Goal: Transaction & Acquisition: Purchase product/service

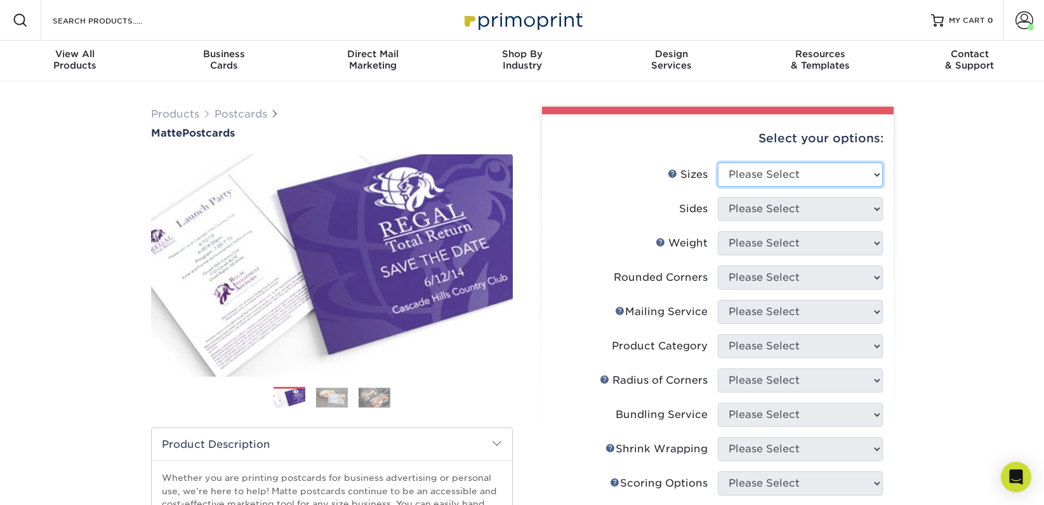
click at [790, 182] on select "Please Select 1.5" x 7" 2" x 4" 2" x 6" 2" x 7" 2" x 8" 2.12" x 5.5" 2.125" x 5…" at bounding box center [800, 174] width 165 height 24
select select "2.00x6.00"
click at [718, 162] on select "Please Select 1.5" x 7" 2" x 4" 2" x 6" 2" x 7" 2" x 8" 2.12" x 5.5" 2.125" x 5…" at bounding box center [800, 174] width 165 height 24
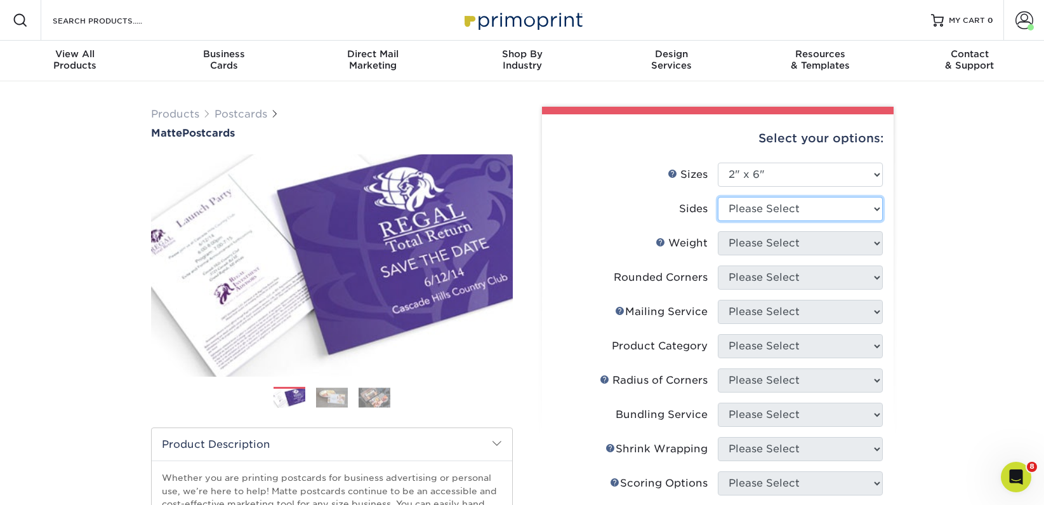
click at [772, 212] on select "Please Select Print Both Sides Print Front Only" at bounding box center [800, 209] width 165 height 24
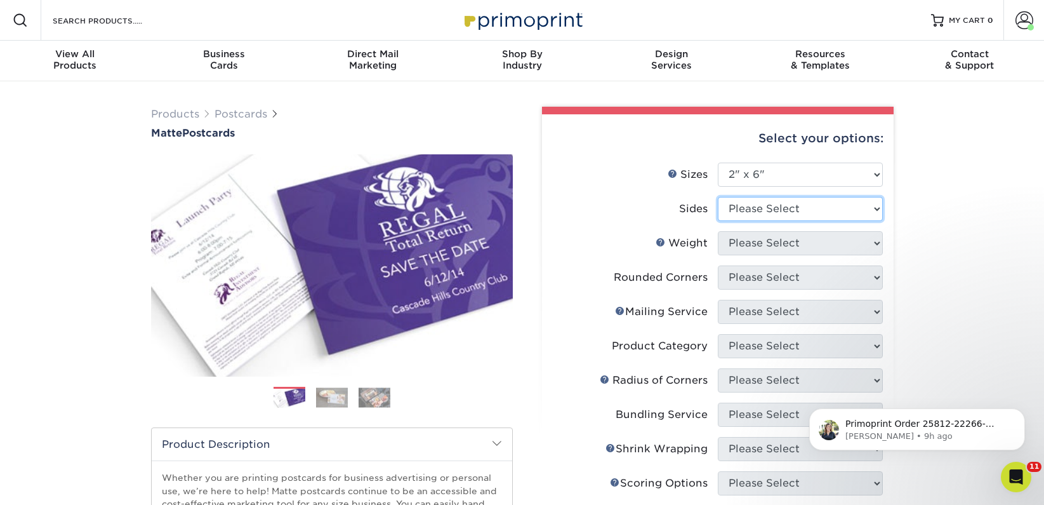
select select "13abbda7-1d64-4f25-8bb2-c179b224825d"
click at [718, 197] on select "Please Select Print Both Sides Print Front Only" at bounding box center [800, 209] width 165 height 24
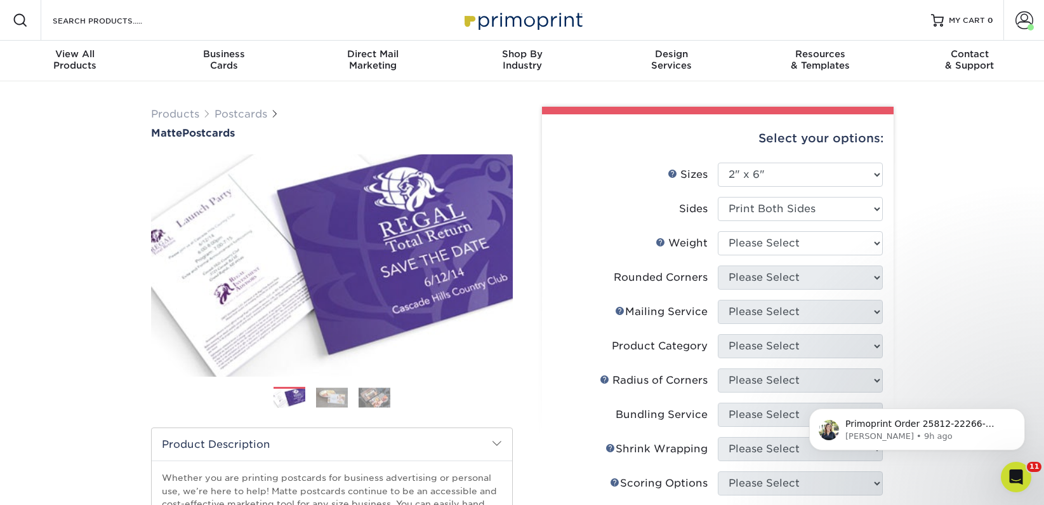
click at [795, 264] on li "Weight Help Weight Please Select 14PT 16PT" at bounding box center [718, 248] width 330 height 34
click at [788, 251] on select "Please Select 14PT 16PT" at bounding box center [800, 243] width 165 height 24
select select "14PT"
click at [718, 231] on select "Please Select 14PT 16PT" at bounding box center [800, 243] width 165 height 24
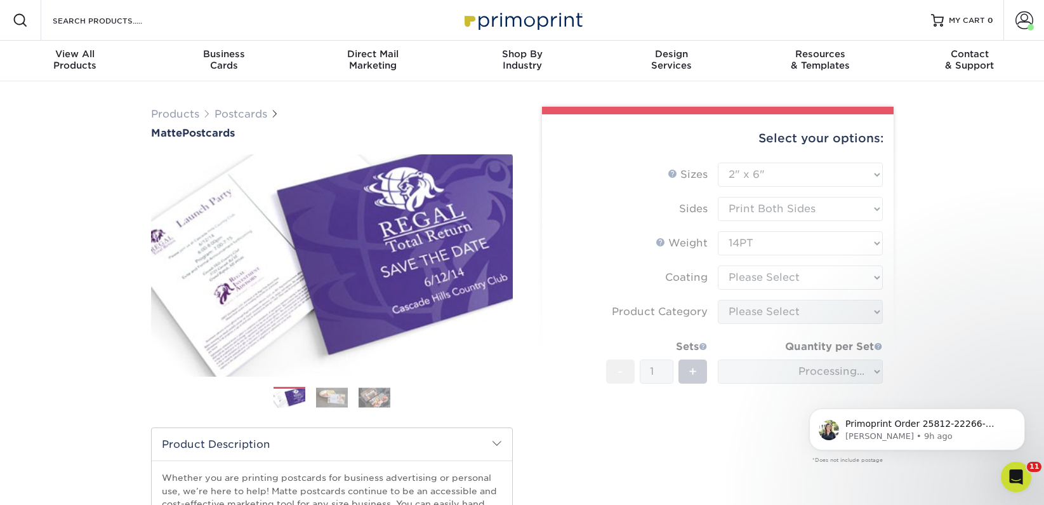
click at [787, 275] on form "Sizes Help Sizes Please Select 1.5" x 7" 2" x 4" 2" x 6" 2" x 7" 2" x 8" 2.12" …" at bounding box center [717, 326] width 331 height 329
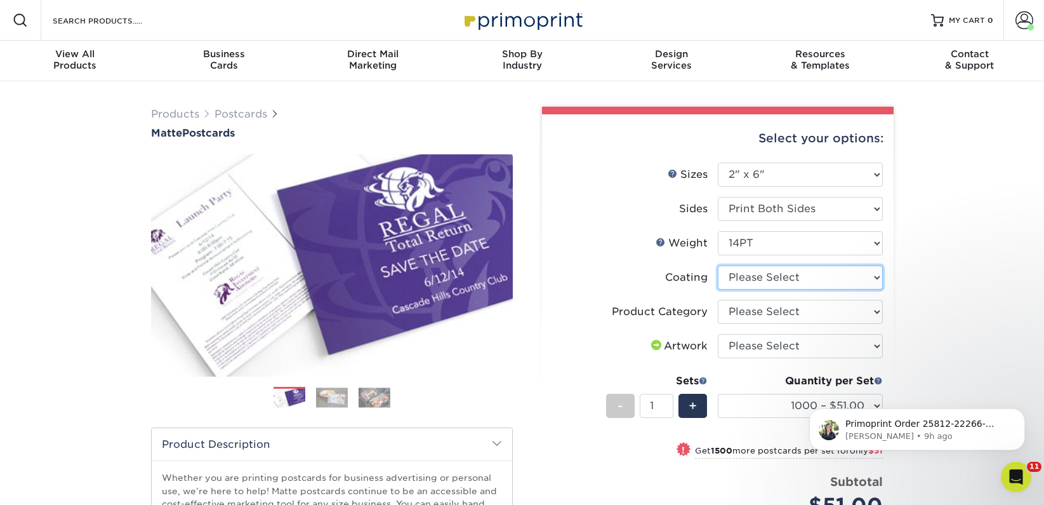
click at [791, 287] on select at bounding box center [800, 277] width 165 height 24
select select "121bb7b5-3b4d-429f-bd8d-bbf80e953313"
click at [718, 265] on select at bounding box center [800, 277] width 165 height 24
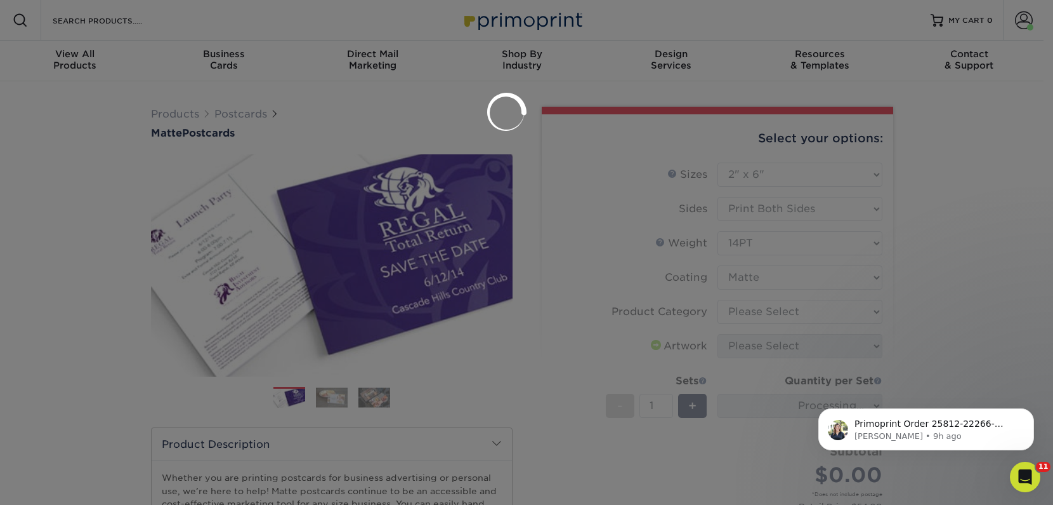
click at [791, 314] on div at bounding box center [526, 252] width 1053 height 505
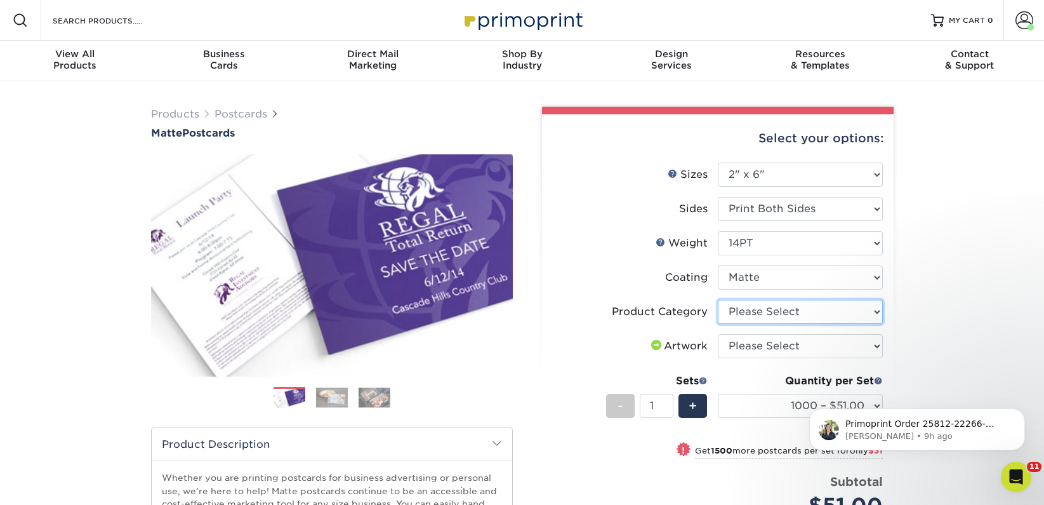
click at [776, 314] on select "Please Select Postcards" at bounding box center [800, 312] width 165 height 24
select select "9b7272e0-d6c8-4c3c-8e97-d3a1bcdab858"
click at [718, 300] on select "Please Select Postcards" at bounding box center [800, 312] width 165 height 24
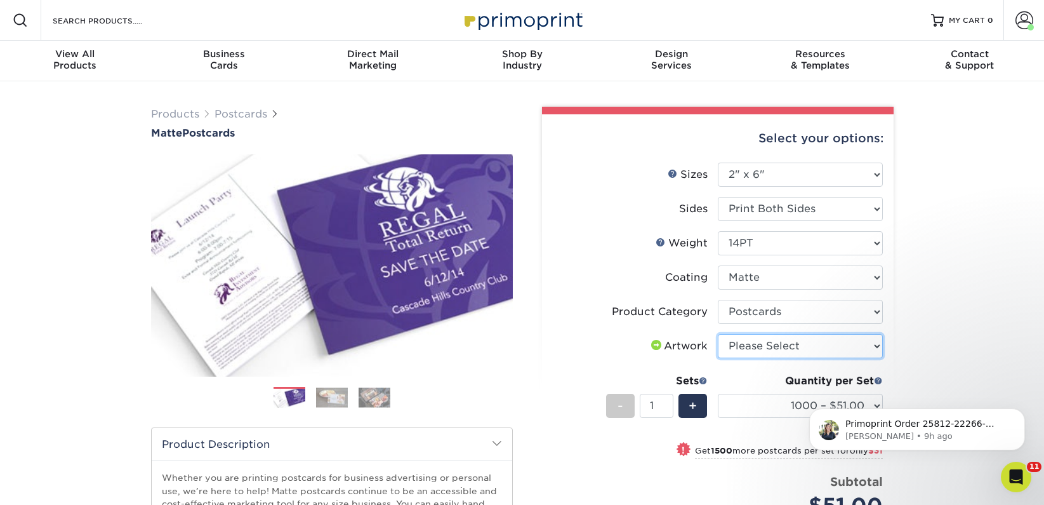
click at [778, 342] on select "Please Select I will upload files I need a design - $150" at bounding box center [800, 346] width 165 height 24
select select "upload"
click at [718, 334] on select "Please Select I will upload files I need a design - $150" at bounding box center [800, 346] width 165 height 24
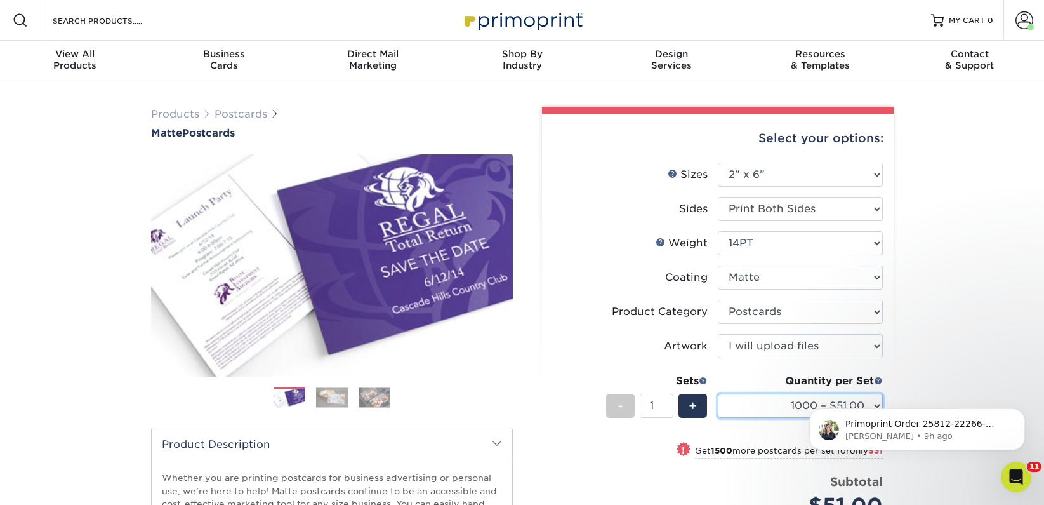
click at [763, 407] on select "1000 – $51.00 2500 – $82.00 5000 – $123.00 10000 – $234.00 15000 – $344.00 2000…" at bounding box center [800, 405] width 165 height 24
click at [748, 406] on select "1000 – $51.00 2500 – $82.00 5000 – $123.00 10000 – $234.00 15000 – $344.00 2000…" at bounding box center [800, 405] width 165 height 24
select select "2500 – $82.00"
click at [718, 393] on select "1000 – $51.00 2500 – $82.00 5000 – $123.00 10000 – $234.00 15000 – $344.00 2000…" at bounding box center [800, 405] width 165 height 24
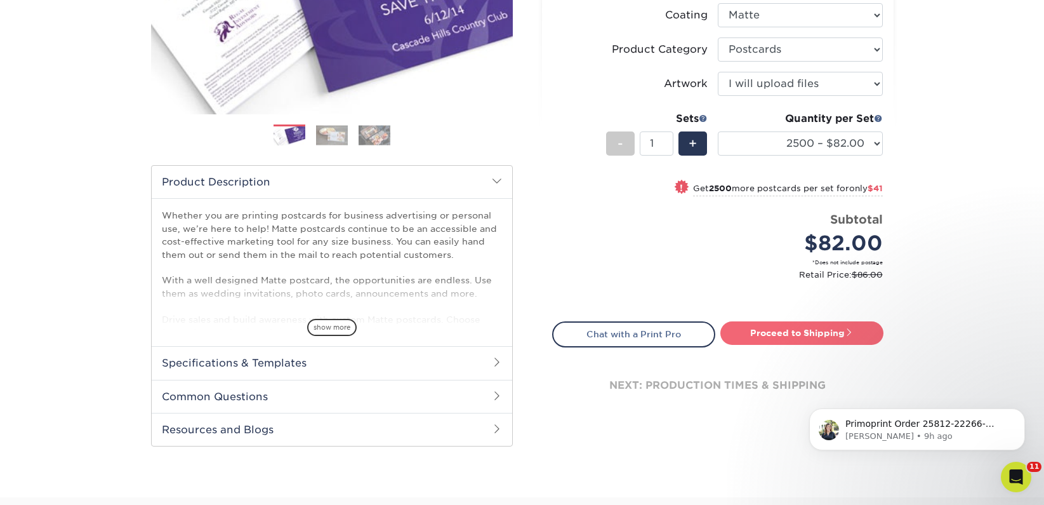
click at [761, 336] on link "Proceed to Shipping" at bounding box center [801, 332] width 163 height 23
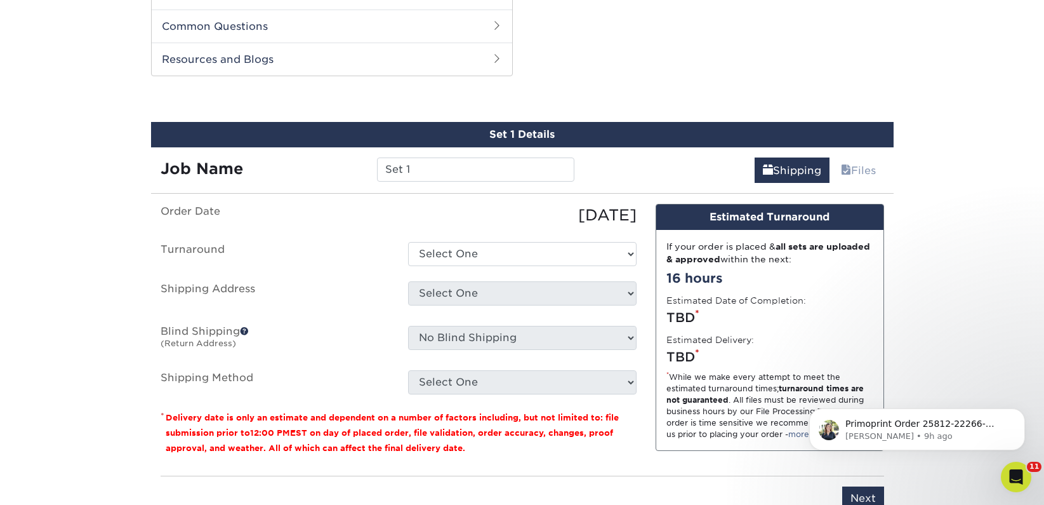
scroll to position [646, 0]
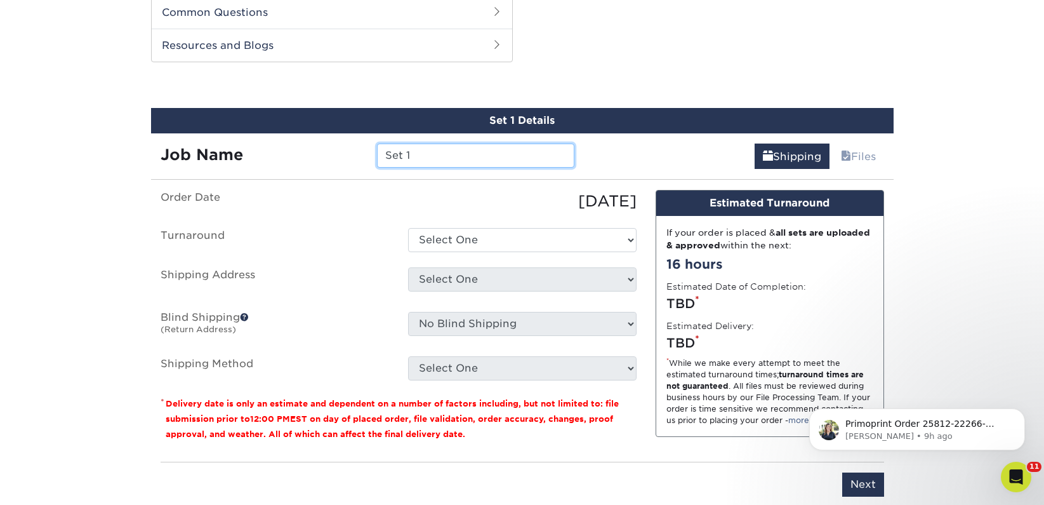
click at [436, 162] on input "Set 1" at bounding box center [475, 155] width 197 height 24
type input "Page & Pine"
click at [461, 254] on ul "Order Date 08/20/2025 Turnaround Select One 2-4 Business Days 2 Day Next Busine…" at bounding box center [399, 285] width 476 height 190
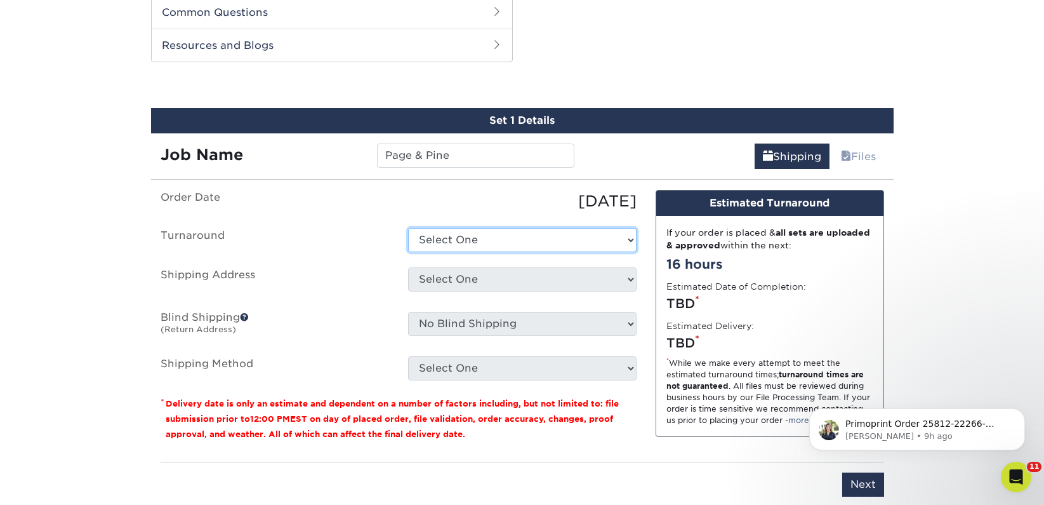
click at [461, 248] on select "Select One 2-4 Business Days 2 Day Next Business Day" at bounding box center [522, 240] width 228 height 24
click at [408, 228] on select "Select One 2-4 Business Days 2 Day Next Business Day" at bounding box center [522, 240] width 228 height 24
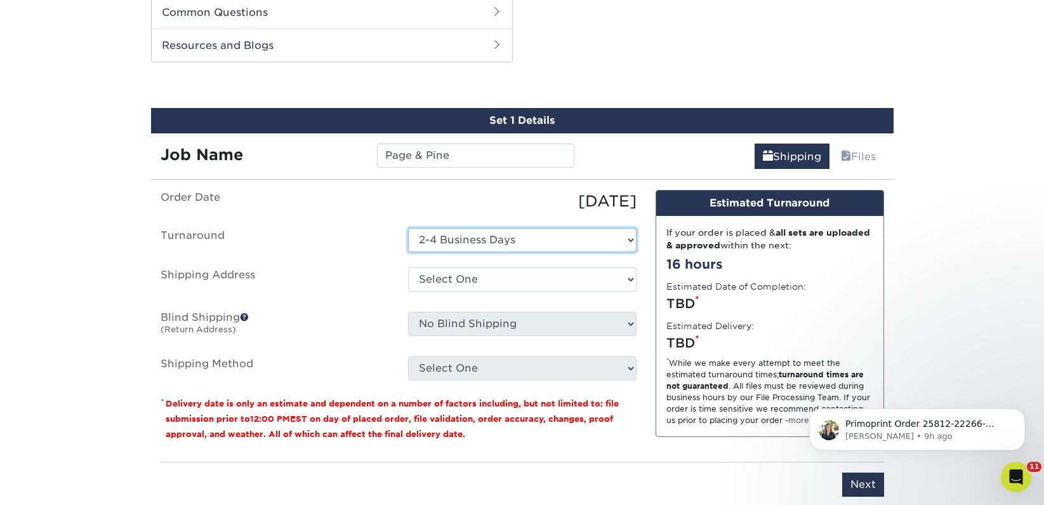
click at [463, 236] on select "Select One 2-4 Business Days 2 Day Next Business Day" at bounding box center [522, 240] width 228 height 24
select select "0ab881b3-a507-4416-88a9-6d0b42984910"
click at [408, 228] on select "Select One 2-4 Business Days 2 Day Next Business Day" at bounding box center [522, 240] width 228 height 24
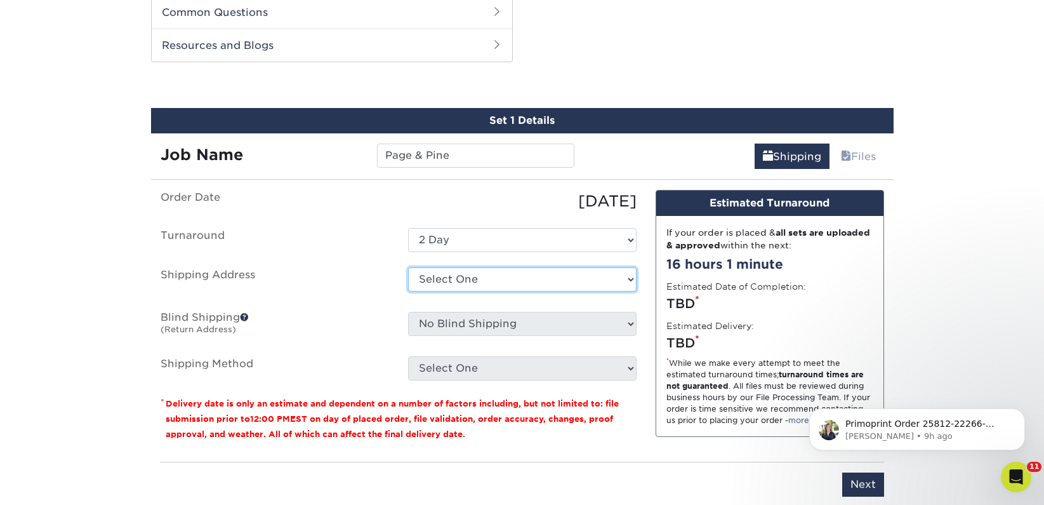
click at [469, 279] on select "Select One 2nd Floor Convention Center A Better Today Books & Boutique A Good B…" at bounding box center [522, 279] width 228 height 24
select select "284921"
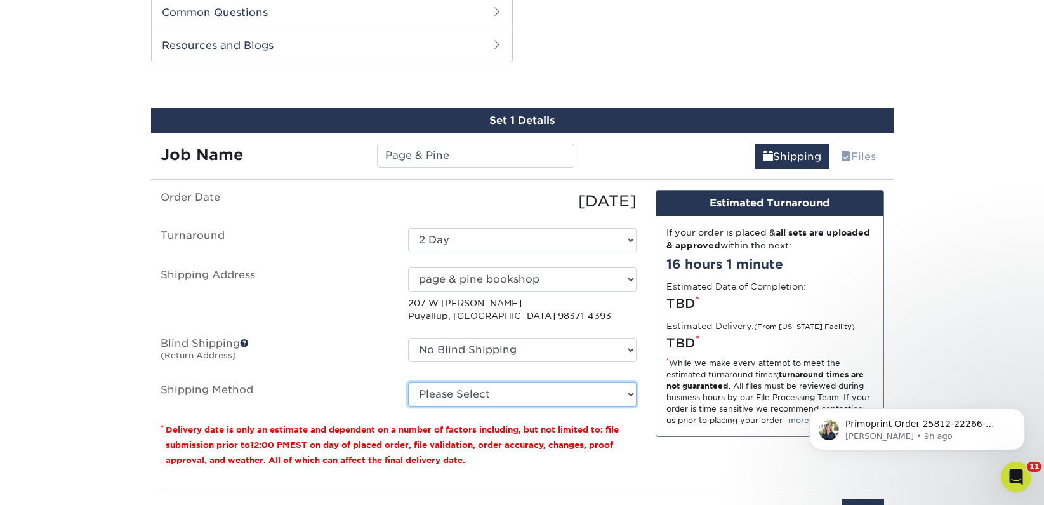
click at [472, 388] on select "Please Select Ground Shipping (+$22.46) 3 Day Shipping Service (+$46.94) 2 Day …" at bounding box center [522, 394] width 228 height 24
select select "03"
click at [408, 382] on select "Please Select Ground Shipping (+$22.46) 3 Day Shipping Service (+$46.94) 2 Day …" at bounding box center [522, 394] width 228 height 24
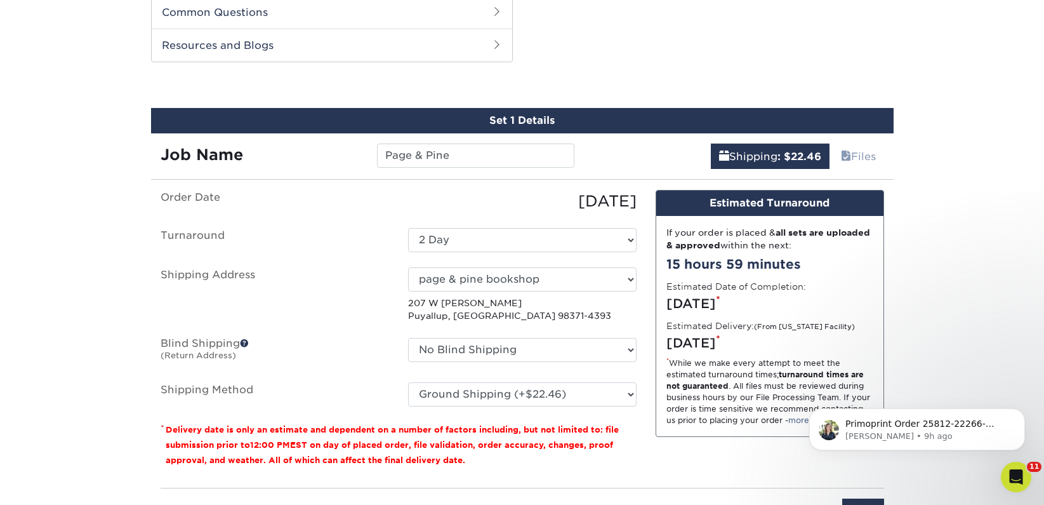
click at [454, 221] on ul "Order Date 08/20/2025 Turnaround Select One 2-4 Business Days 2 Day Next Busine…" at bounding box center [399, 298] width 476 height 216
click at [467, 242] on select "Select One 2-4 Business Days 2 Day Next Business Day" at bounding box center [522, 240] width 228 height 24
select select "58c921a1-80fe-4cb5-a4bf-fc01f77869bc"
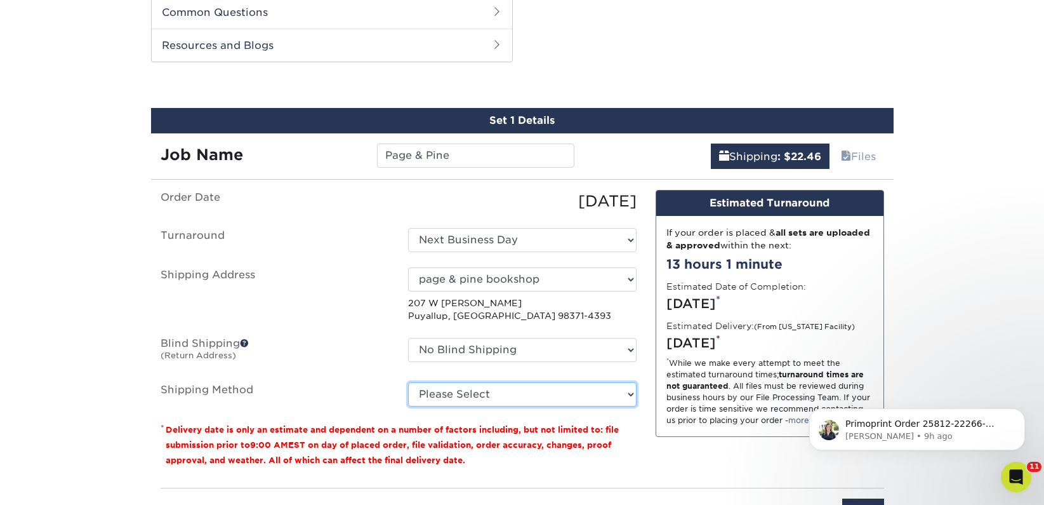
click at [484, 392] on select "Please Select Ground Shipping (+$22.46) 3 Day Shipping Service (+$46.94) 2 Day …" at bounding box center [522, 394] width 228 height 24
click at [408, 382] on select "Please Select Ground Shipping (+$22.46) 3 Day Shipping Service (+$46.94) 2 Day …" at bounding box center [522, 394] width 228 height 24
click at [495, 399] on select "Please Select Ground Shipping (+$22.46) 3 Day Shipping Service (+$46.94) 2 Day …" at bounding box center [522, 394] width 228 height 24
click at [408, 382] on select "Please Select Ground Shipping (+$22.46) 3 Day Shipping Service (+$46.94) 2 Day …" at bounding box center [522, 394] width 228 height 24
click at [500, 393] on select "Please Select Ground Shipping (+$22.46) 3 Day Shipping Service (+$46.94) 2 Day …" at bounding box center [522, 394] width 228 height 24
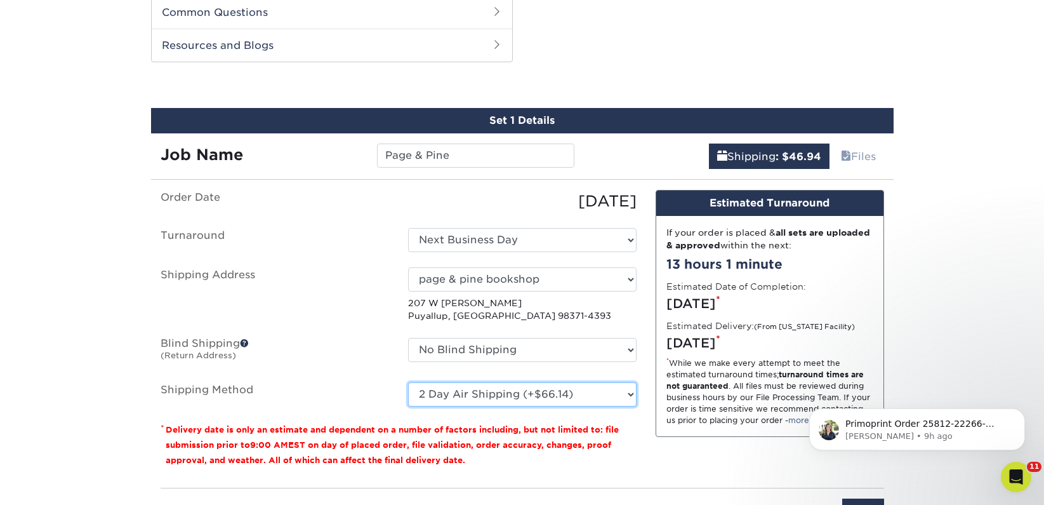
click at [408, 382] on select "Please Select Ground Shipping (+$22.46) 3 Day Shipping Service (+$46.94) 2 Day …" at bounding box center [522, 394] width 228 height 24
click at [507, 394] on select "Please Select Ground Shipping (+$22.46) 3 Day Shipping Service (+$46.94) 2 Day …" at bounding box center [522, 394] width 228 height 24
click at [408, 382] on select "Please Select Ground Shipping (+$22.46) 3 Day Shipping Service (+$46.94) 2 Day …" at bounding box center [522, 394] width 228 height 24
click at [512, 401] on select "Please Select Ground Shipping (+$22.46) 3 Day Shipping Service (+$46.94) 2 Day …" at bounding box center [522, 394] width 228 height 24
click at [408, 382] on select "Please Select Ground Shipping (+$22.46) 3 Day Shipping Service (+$46.94) 2 Day …" at bounding box center [522, 394] width 228 height 24
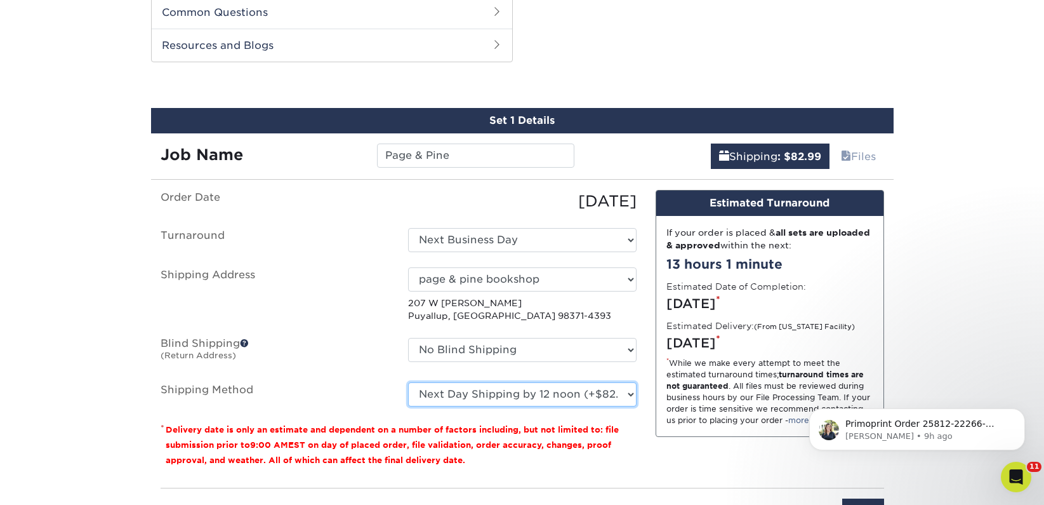
click at [521, 402] on select "Please Select Ground Shipping (+$22.46) 3 Day Shipping Service (+$46.94) 2 Day …" at bounding box center [522, 394] width 228 height 24
click at [408, 382] on select "Please Select Ground Shipping (+$22.46) 3 Day Shipping Service (+$46.94) 2 Day …" at bounding box center [522, 394] width 228 height 24
click at [520, 398] on select "Please Select Ground Shipping (+$22.46) 3 Day Shipping Service (+$46.94) 2 Day …" at bounding box center [522, 394] width 228 height 24
click at [408, 382] on select "Please Select Ground Shipping (+$22.46) 3 Day Shipping Service (+$46.94) 2 Day …" at bounding box center [522, 394] width 228 height 24
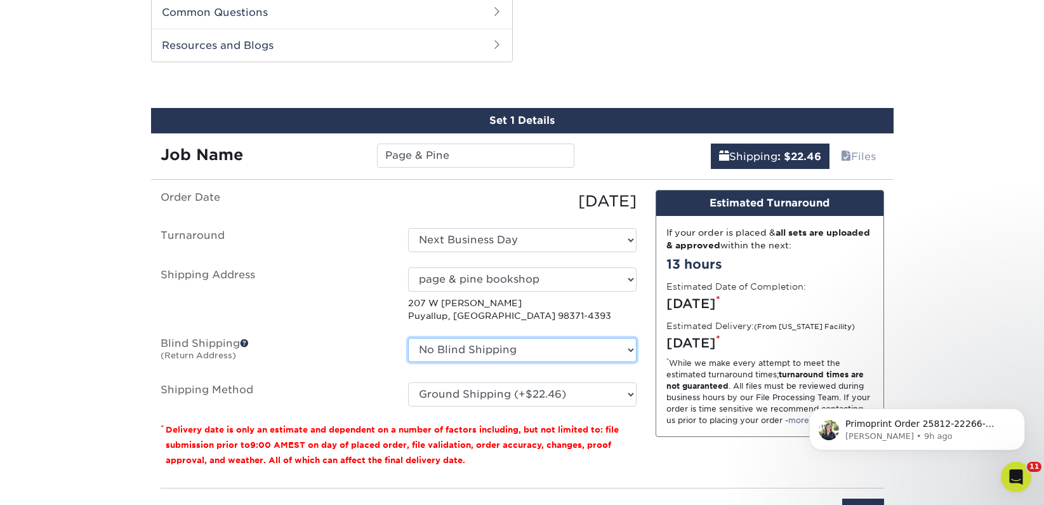
click at [461, 347] on select "No Blind Shipping 2nd Floor Convention Center A Better Today Books & Boutique A…" at bounding box center [522, 350] width 228 height 24
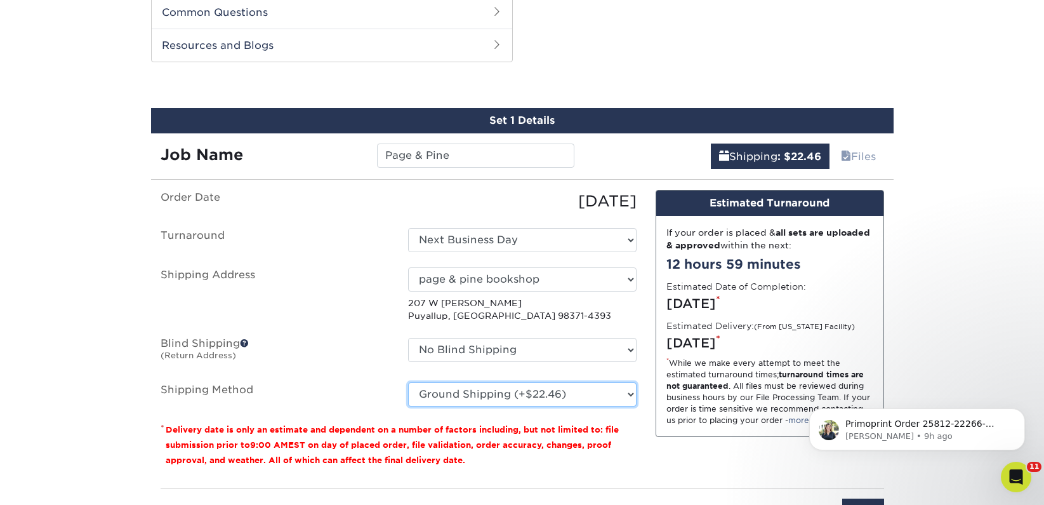
click at [500, 392] on select "Please Select Ground Shipping (+$22.46) 3 Day Shipping Service (+$46.94) 2 Day …" at bounding box center [522, 394] width 228 height 24
click at [408, 382] on select "Please Select Ground Shipping (+$22.46) 3 Day Shipping Service (+$46.94) 2 Day …" at bounding box center [522, 394] width 228 height 24
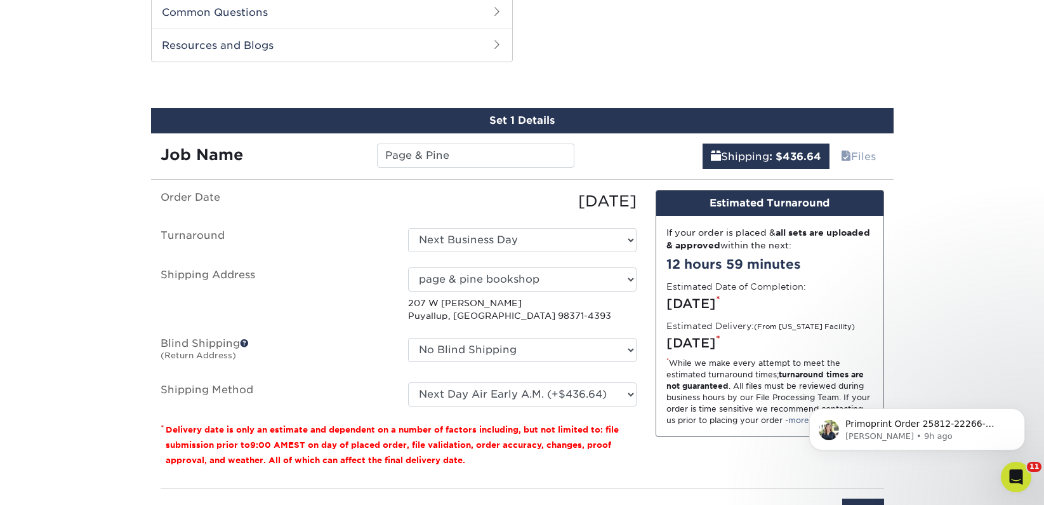
click at [508, 408] on fieldset "Order Date 08/20/2025 Turnaround Select One 2-4 Business Days 2 Day Next Busine…" at bounding box center [399, 306] width 476 height 232
click at [510, 396] on select "Please Select Ground Shipping (+$22.46) 3 Day Shipping Service (+$46.94) 2 Day …" at bounding box center [522, 394] width 228 height 24
select select "03"
click at [408, 382] on select "Please Select Ground Shipping (+$22.46) 3 Day Shipping Service (+$46.94) 2 Day …" at bounding box center [522, 394] width 228 height 24
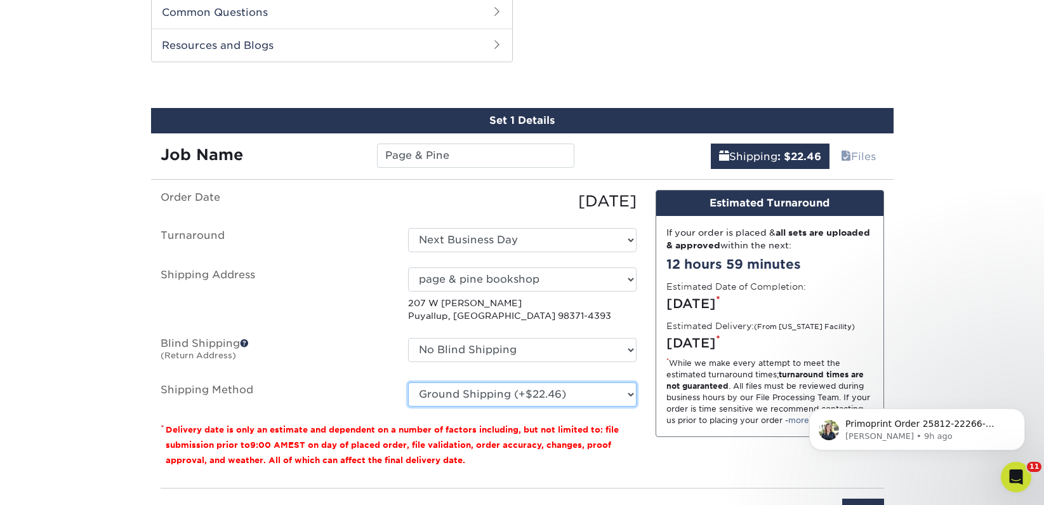
click at [505, 393] on select "Please Select Ground Shipping (+$22.46) 3 Day Shipping Service (+$46.94) 2 Day …" at bounding box center [522, 394] width 228 height 24
click at [408, 382] on select "Please Select Ground Shipping (+$22.46) 3 Day Shipping Service (+$46.94) 2 Day …" at bounding box center [522, 394] width 228 height 24
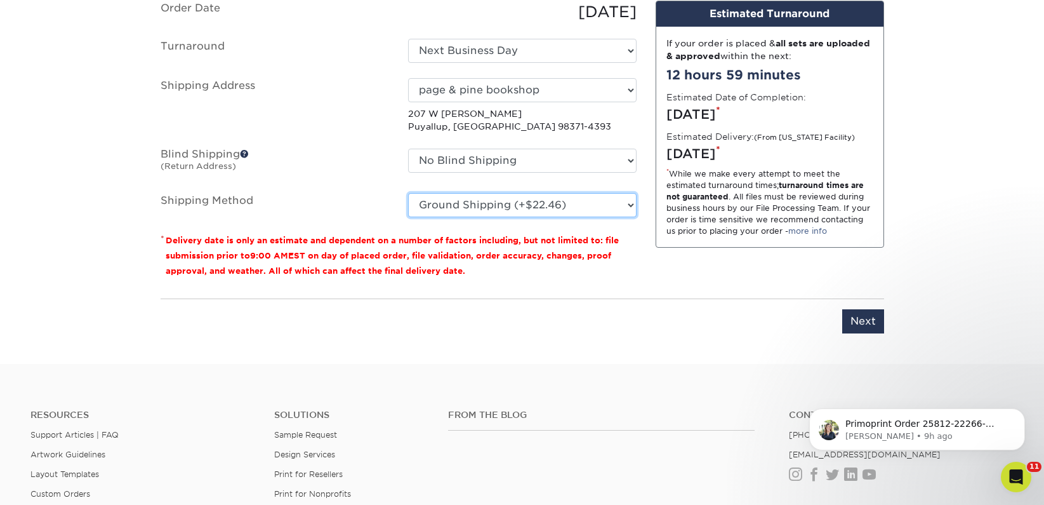
scroll to position [842, 0]
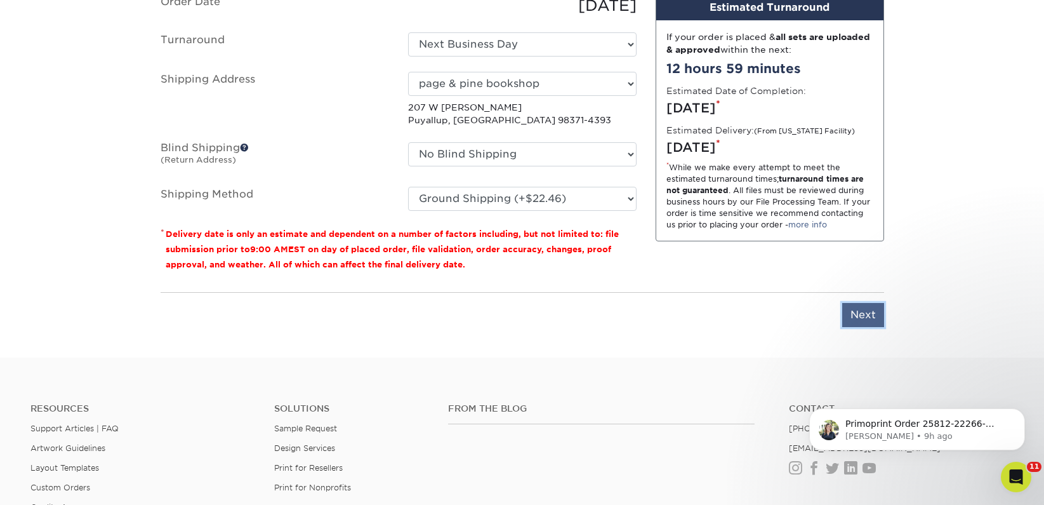
click at [859, 317] on input "Next" at bounding box center [863, 315] width 42 height 24
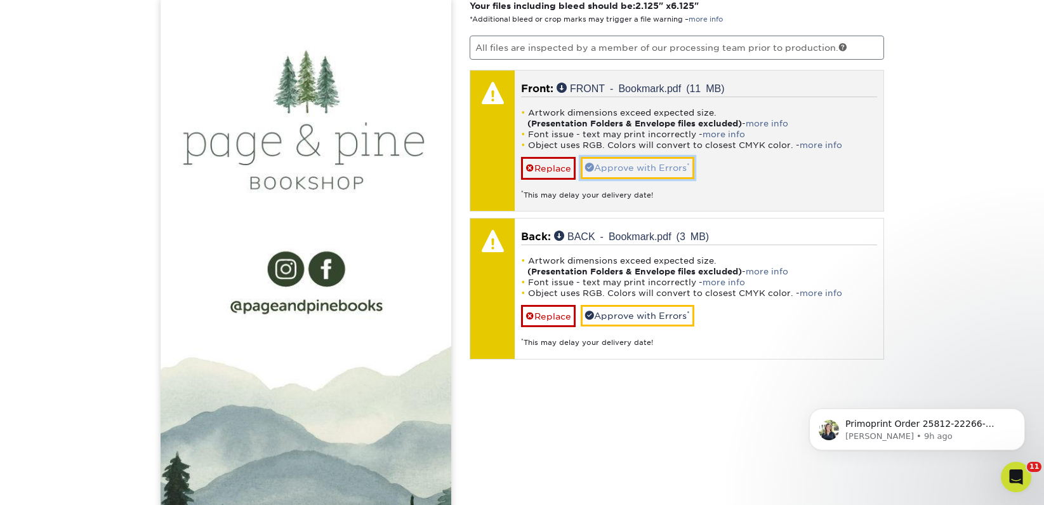
click at [674, 161] on link "Approve with Errors *" at bounding box center [638, 168] width 114 height 22
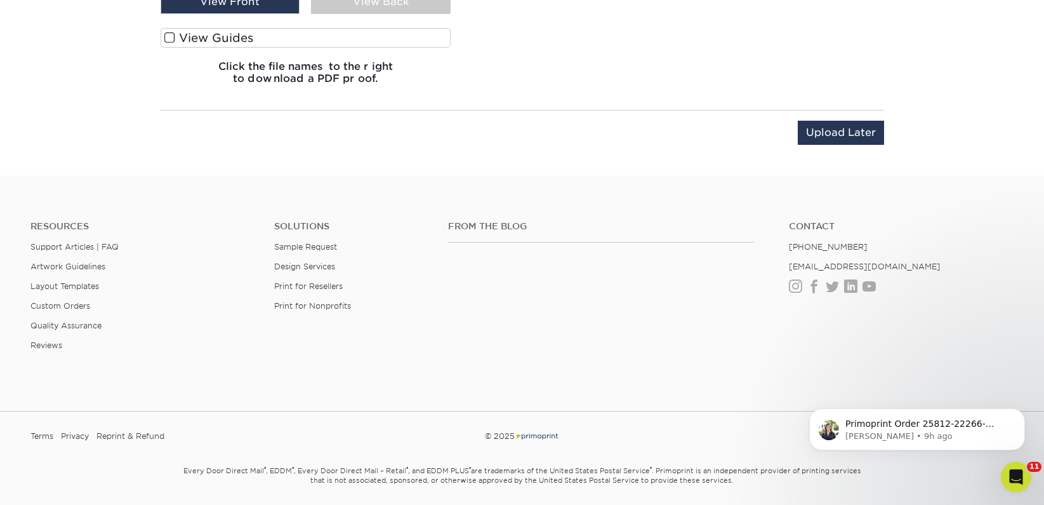
click at [266, 39] on label "View Guides" at bounding box center [306, 38] width 291 height 20
click at [0, 0] on input "View Guides" at bounding box center [0, 0] width 0 height 0
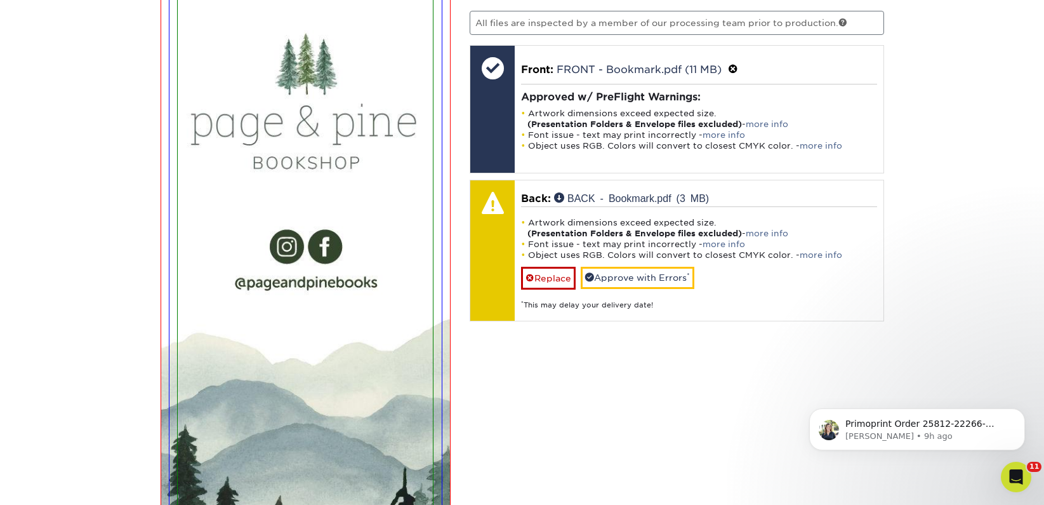
scroll to position [857, 0]
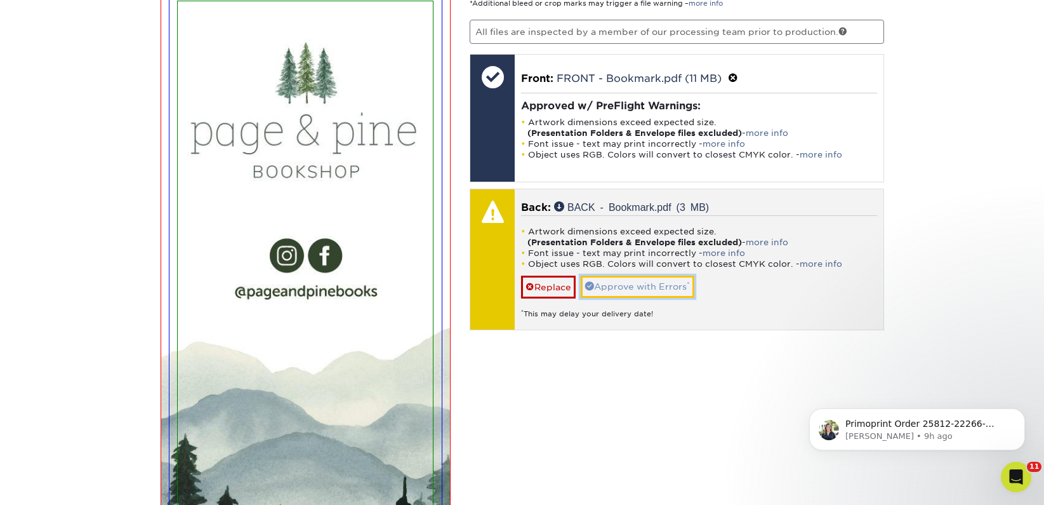
click at [623, 282] on link "Approve with Errors *" at bounding box center [638, 286] width 114 height 22
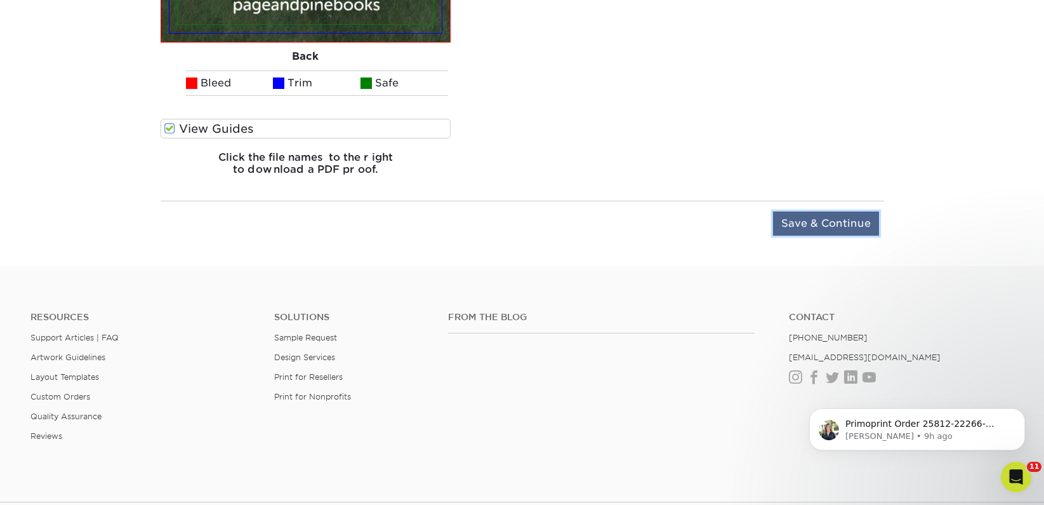
click at [843, 224] on input "Save & Continue" at bounding box center [826, 223] width 106 height 24
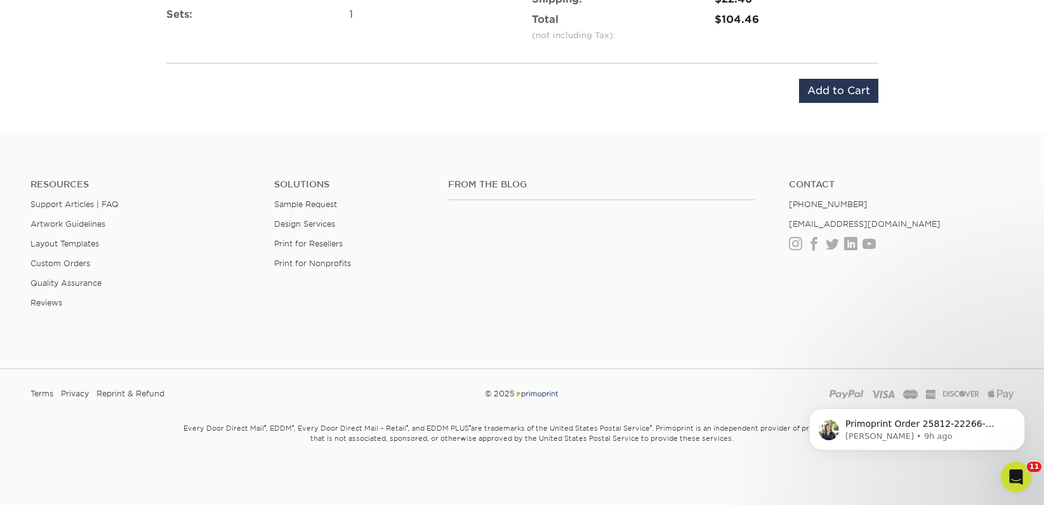
scroll to position [657, 0]
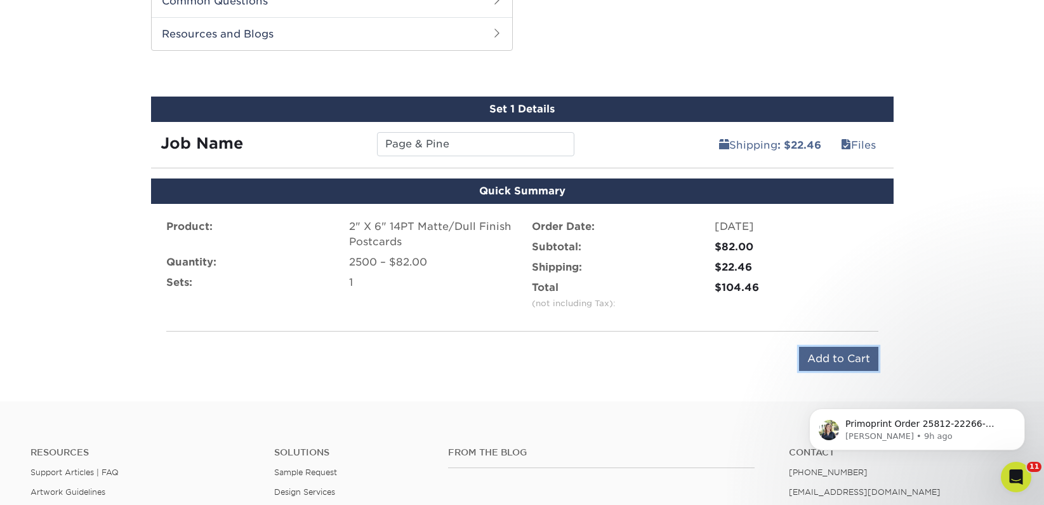
click at [814, 354] on input "Add to Cart" at bounding box center [838, 359] width 79 height 24
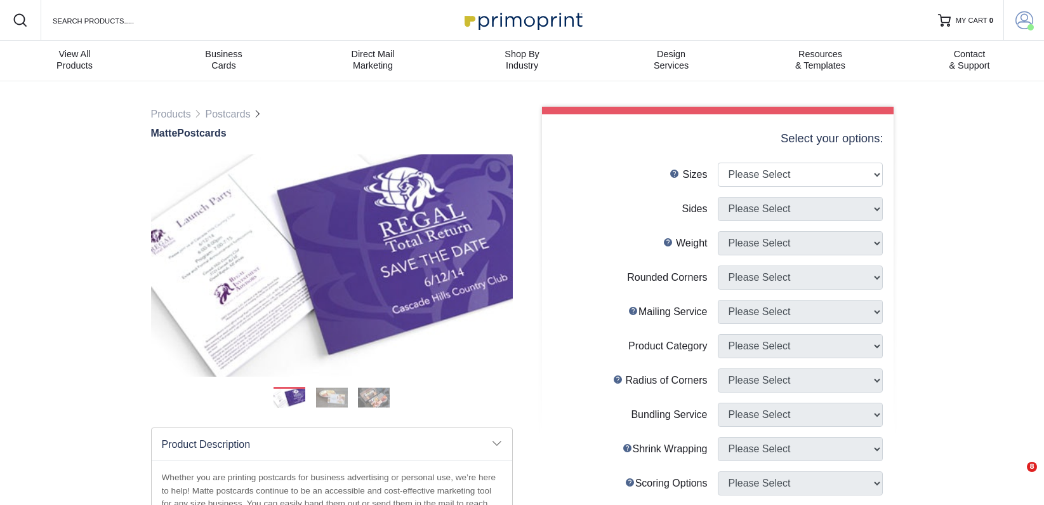
click at [1027, 22] on span at bounding box center [1024, 20] width 18 height 18
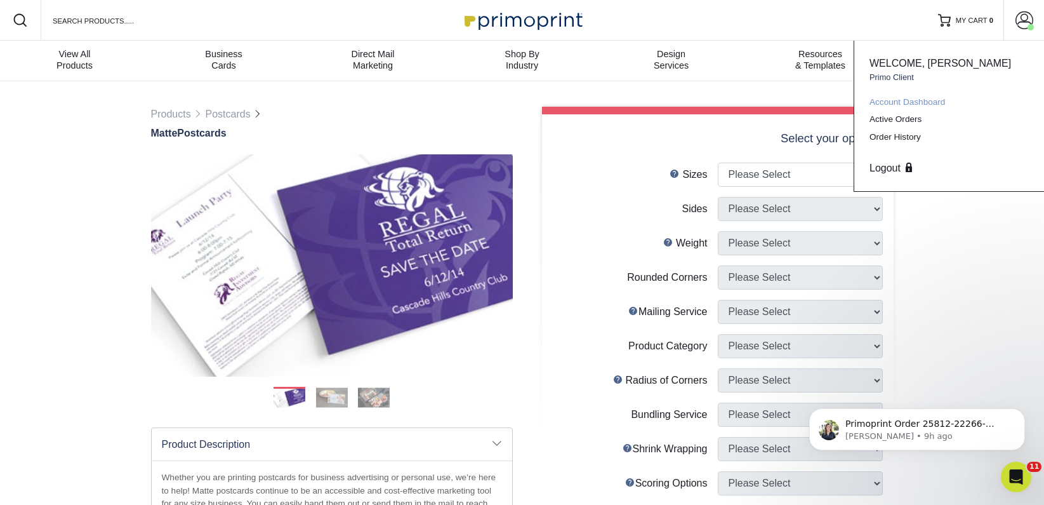
click at [943, 98] on link "Account Dashboard" at bounding box center [948, 101] width 159 height 17
click at [922, 122] on link "Active Orders" at bounding box center [948, 118] width 159 height 17
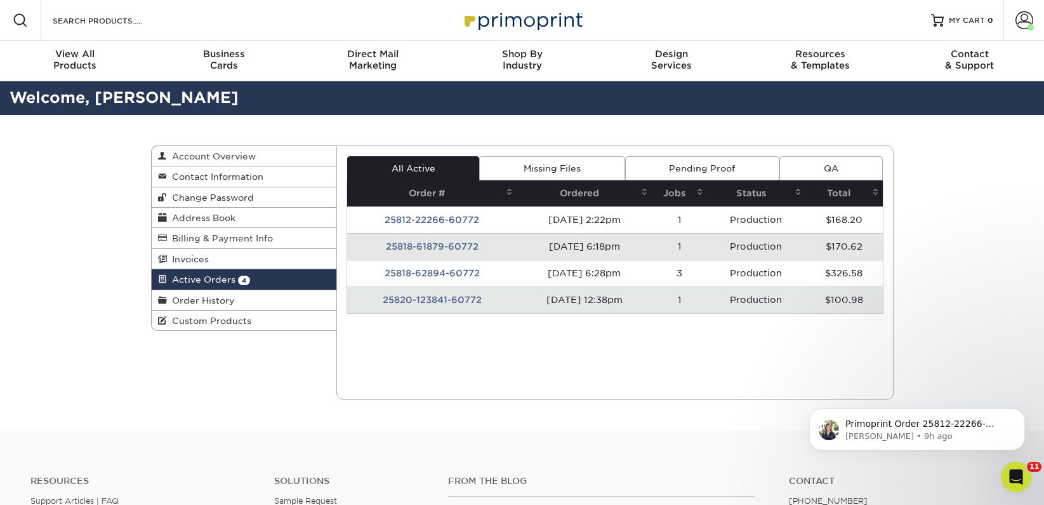
drag, startPoint x: 211, startPoint y: 301, endPoint x: 458, endPoint y: 280, distance: 247.2
click at [211, 301] on span "Order History" at bounding box center [201, 300] width 68 height 10
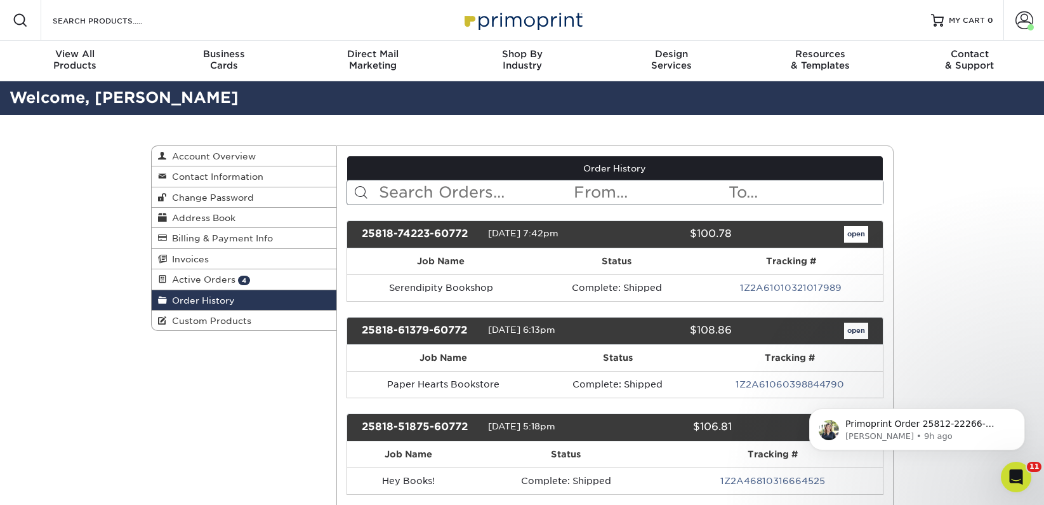
click at [451, 188] on input "text" at bounding box center [475, 192] width 195 height 24
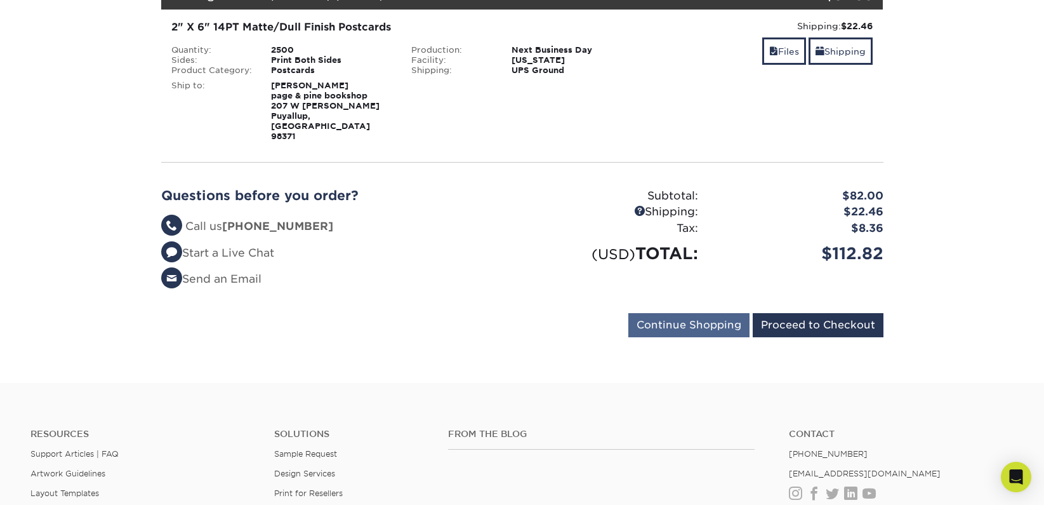
scroll to position [246, 0]
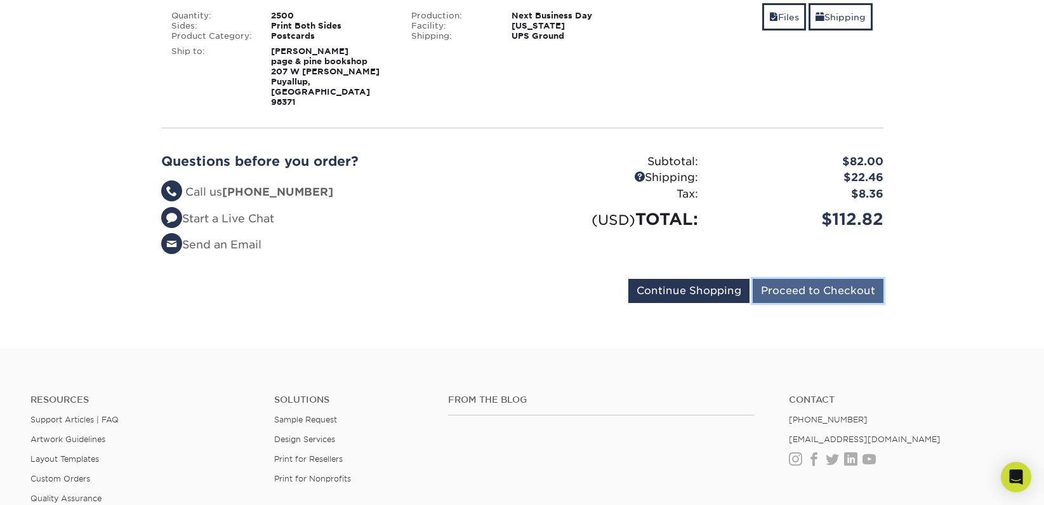
click at [772, 279] on input "Proceed to Checkout" at bounding box center [818, 291] width 131 height 24
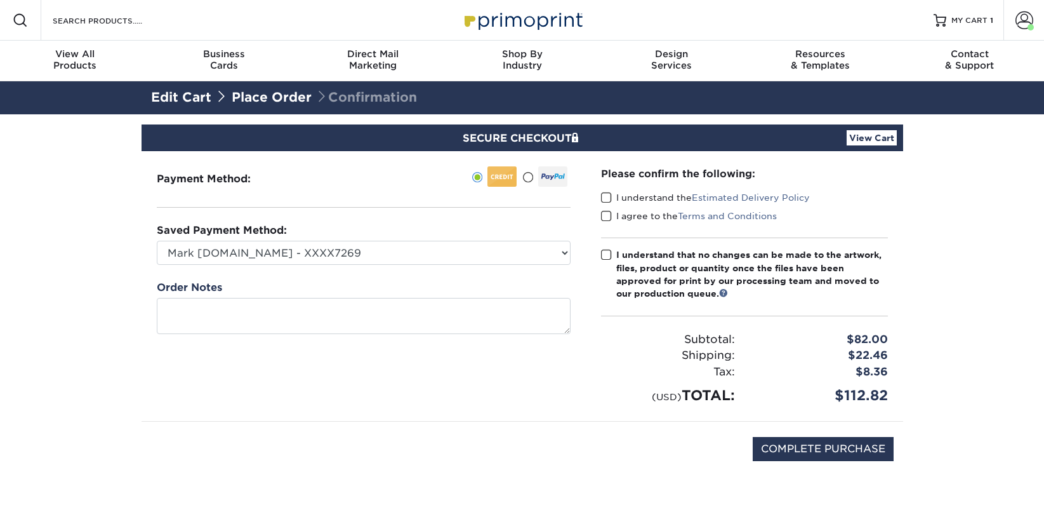
click at [626, 195] on label "I understand the Estimated Delivery Policy" at bounding box center [705, 197] width 209 height 13
click at [0, 0] on input "I understand the Estimated Delivery Policy" at bounding box center [0, 0] width 0 height 0
click at [628, 212] on label "I agree to the Terms and Conditions" at bounding box center [689, 215] width 176 height 13
click at [0, 0] on input "I agree to the Terms and Conditions" at bounding box center [0, 0] width 0 height 0
click at [628, 249] on div "I understand that no changes can be made to the artwork, files, product or quan…" at bounding box center [752, 274] width 272 height 52
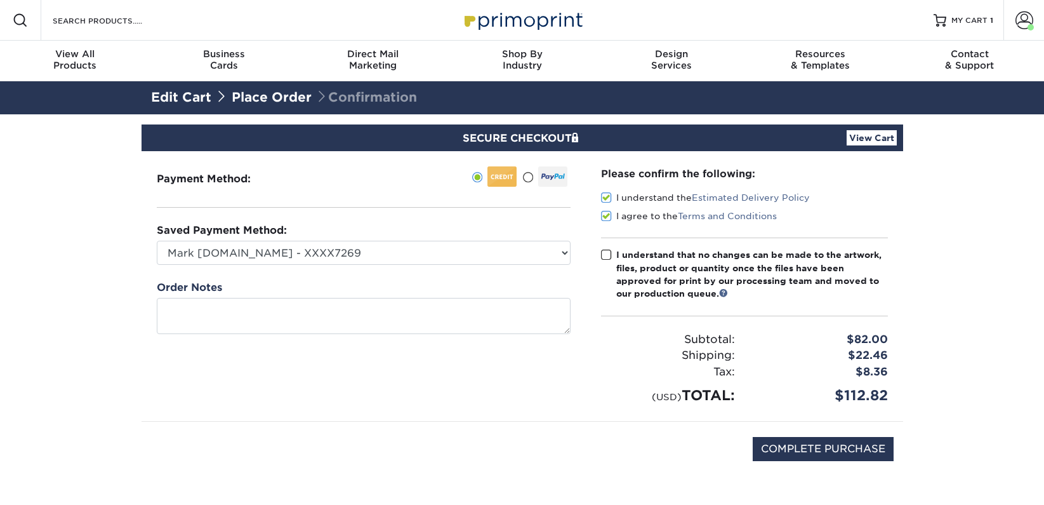
click at [0, 0] on input "I understand that no changes can be made to the artwork, files, product or quan…" at bounding box center [0, 0] width 0 height 0
click at [789, 446] on input "COMPLETE PURCHASE" at bounding box center [823, 449] width 141 height 24
type input "PROCESSING, PLEASE WAIT..."
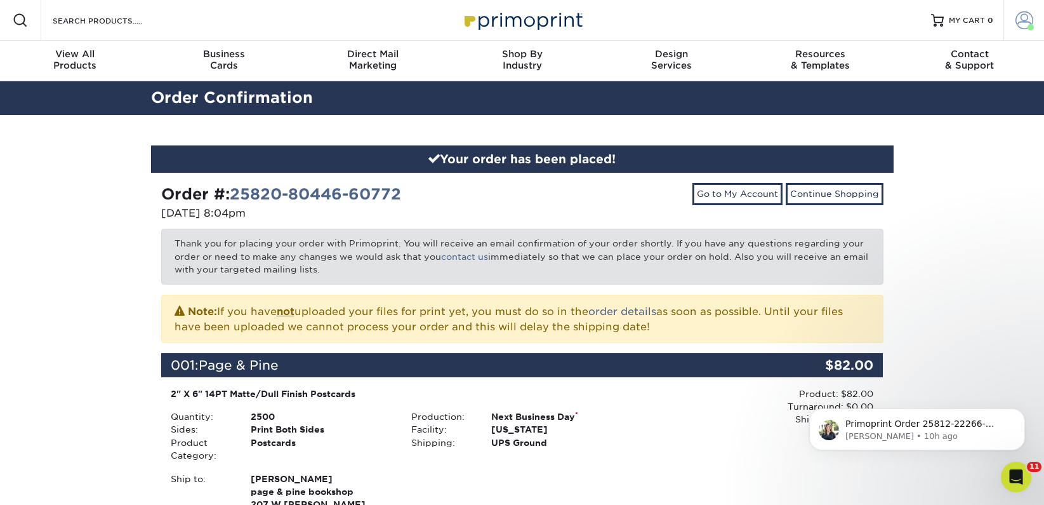
click at [1024, 20] on span at bounding box center [1024, 20] width 18 height 18
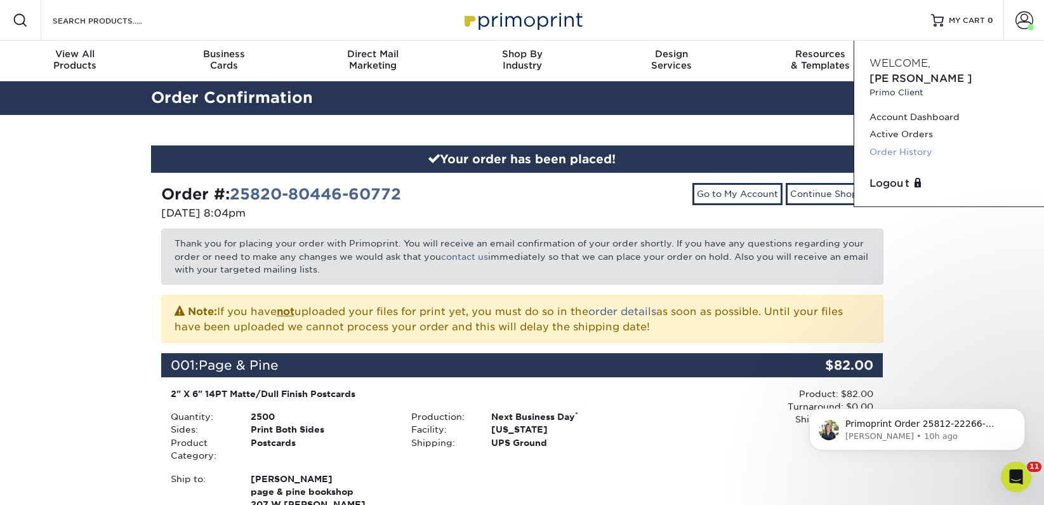
click at [920, 143] on link "Order History" at bounding box center [948, 151] width 159 height 17
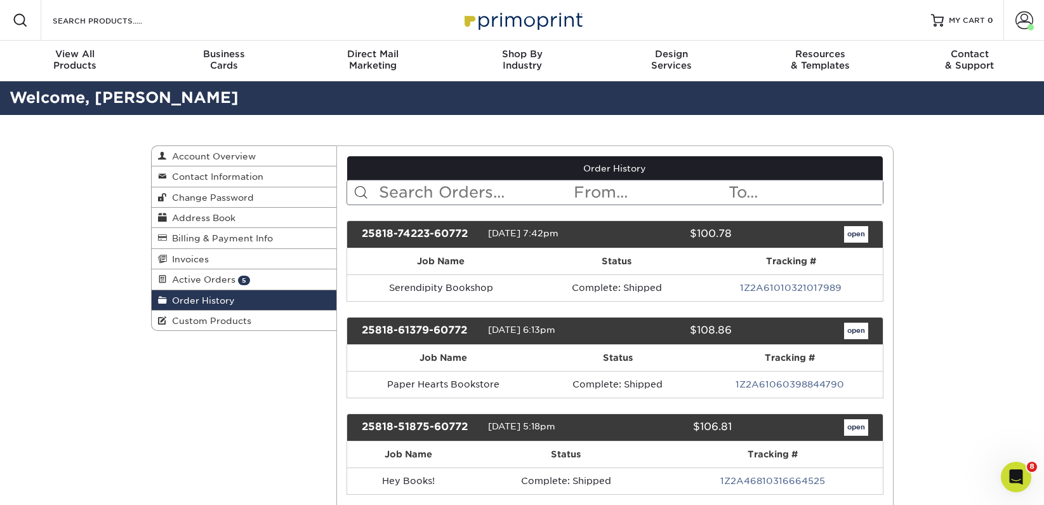
click at [469, 191] on input "text" at bounding box center [475, 192] width 195 height 24
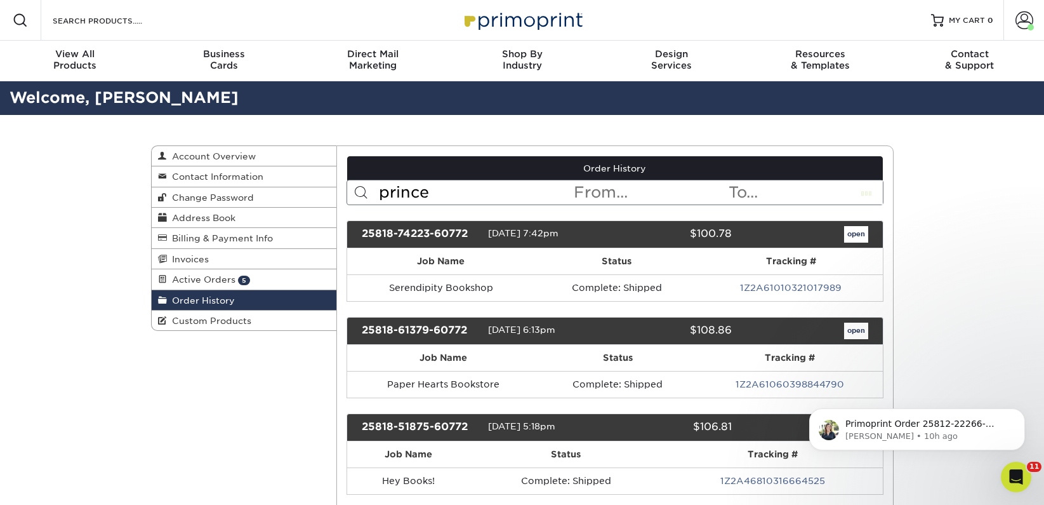
type input "prince"
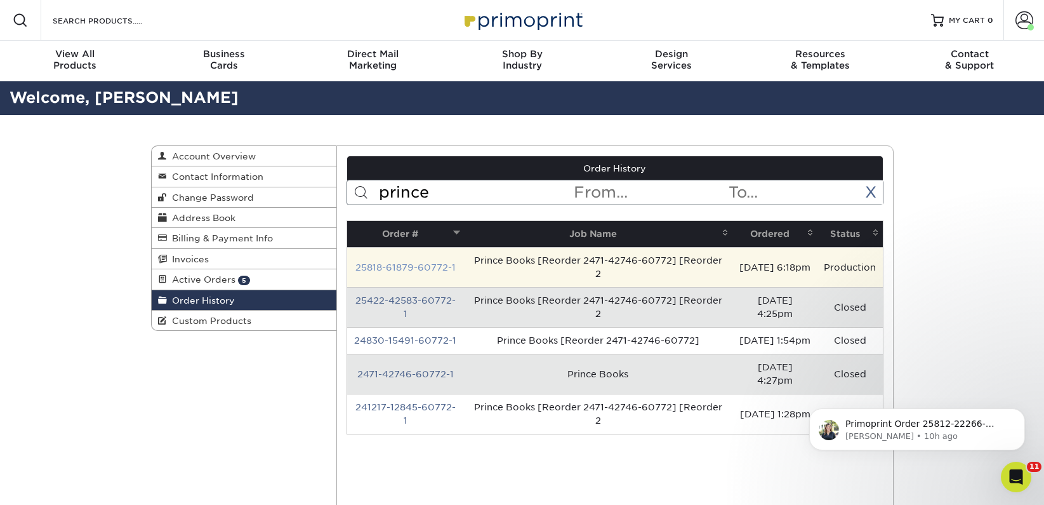
click at [436, 267] on link "25818-61879-60772-1" at bounding box center [405, 267] width 100 height 10
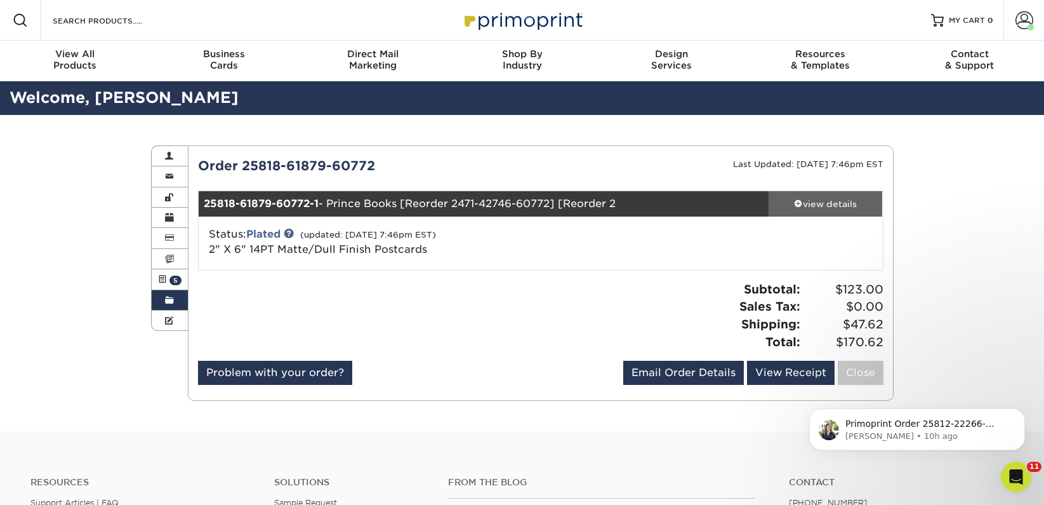
click at [800, 204] on span at bounding box center [798, 203] width 9 height 9
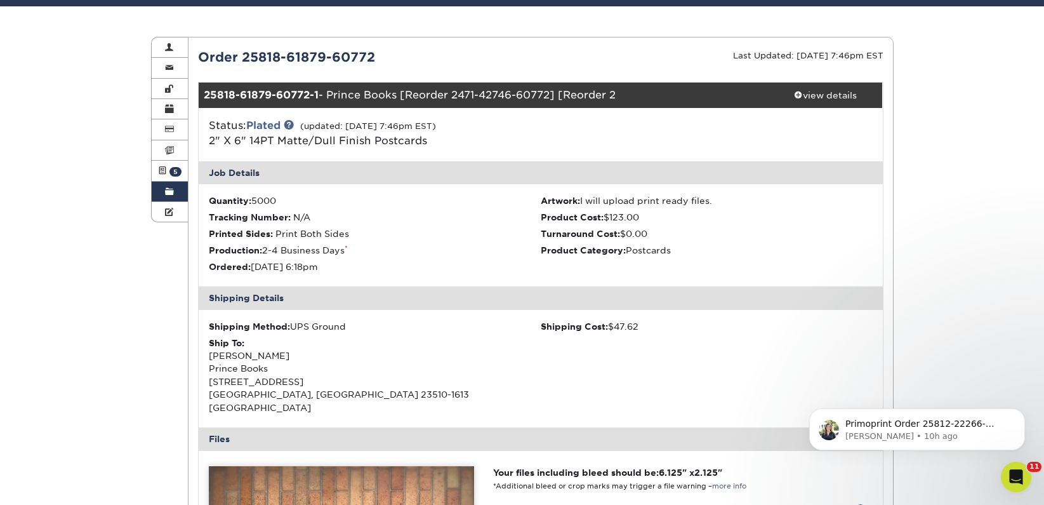
scroll to position [107, 0]
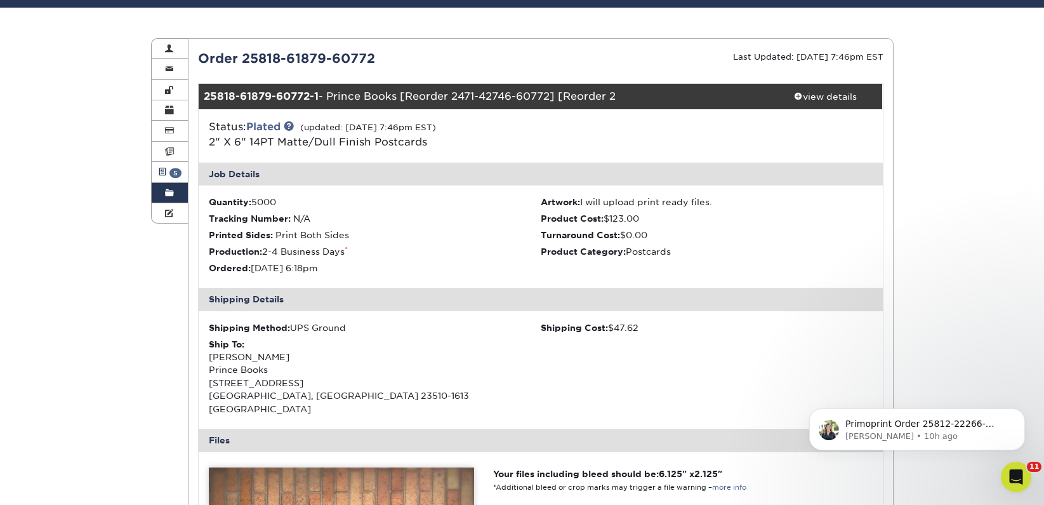
click at [171, 175] on span "5" at bounding box center [175, 173] width 12 height 10
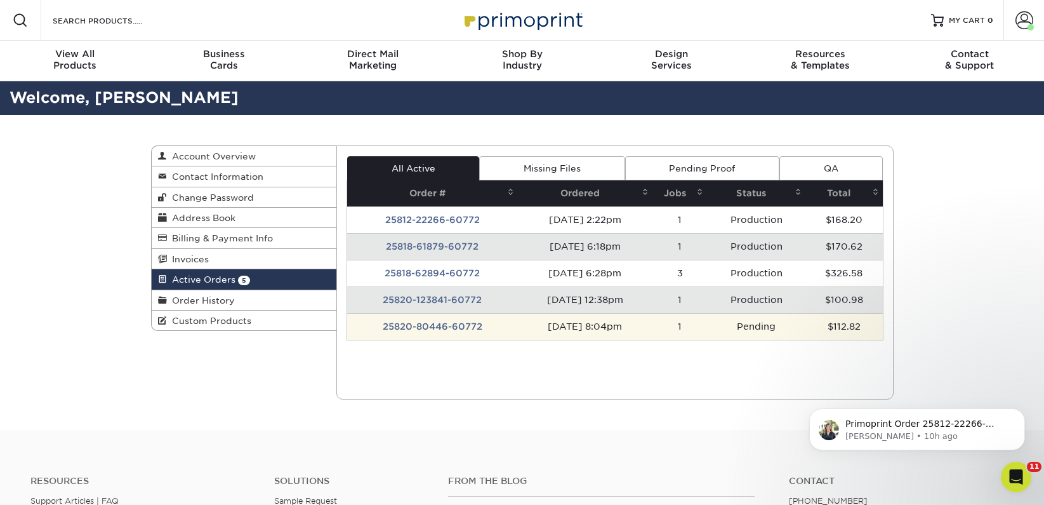
click at [435, 329] on td "25820-80446-60772" at bounding box center [432, 326] width 171 height 27
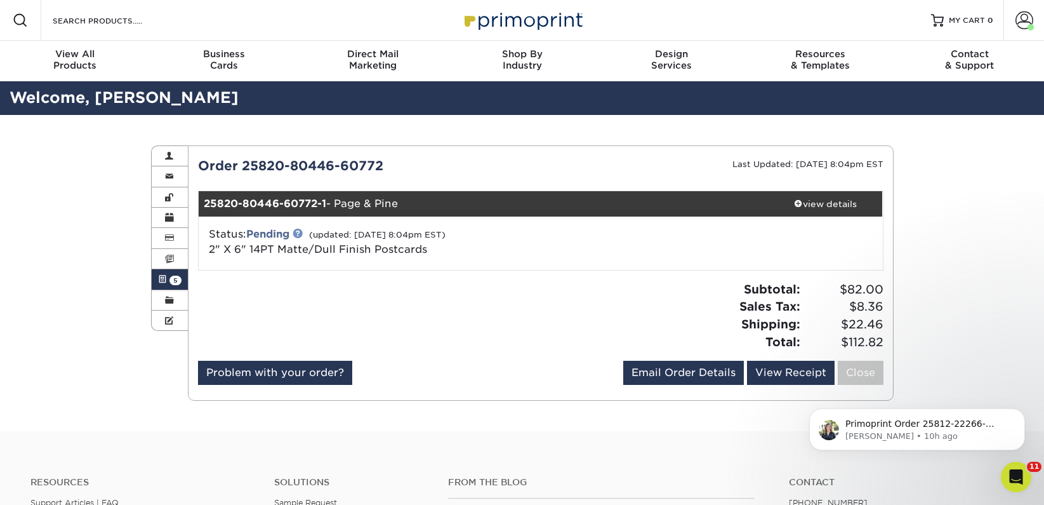
click at [302, 236] on link at bounding box center [298, 233] width 10 height 10
click at [689, 371] on link "Email Order Details" at bounding box center [683, 372] width 121 height 24
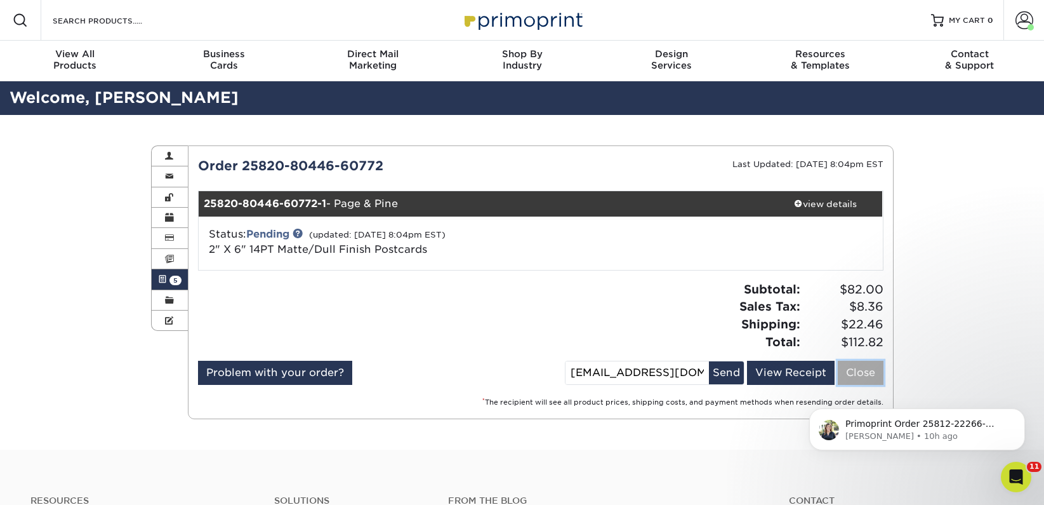
click at [847, 374] on link "Close" at bounding box center [861, 372] width 46 height 24
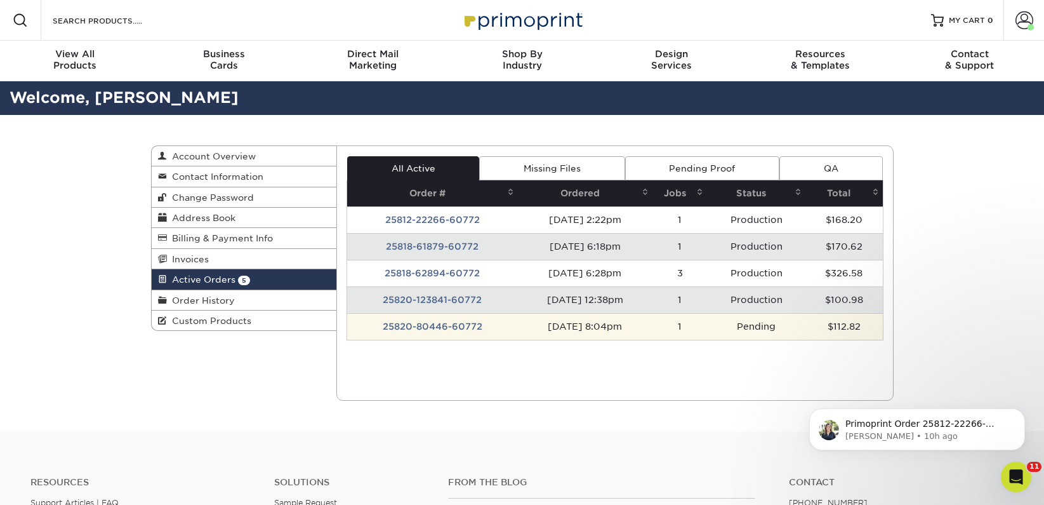
click at [452, 324] on td "25820-80446-60772" at bounding box center [432, 326] width 171 height 27
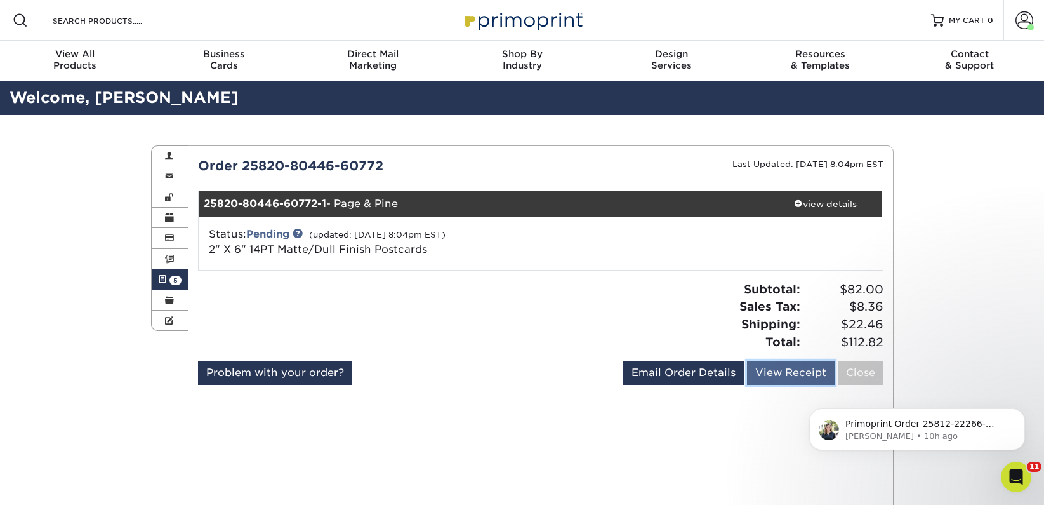
click at [788, 373] on link "View Receipt" at bounding box center [791, 372] width 88 height 24
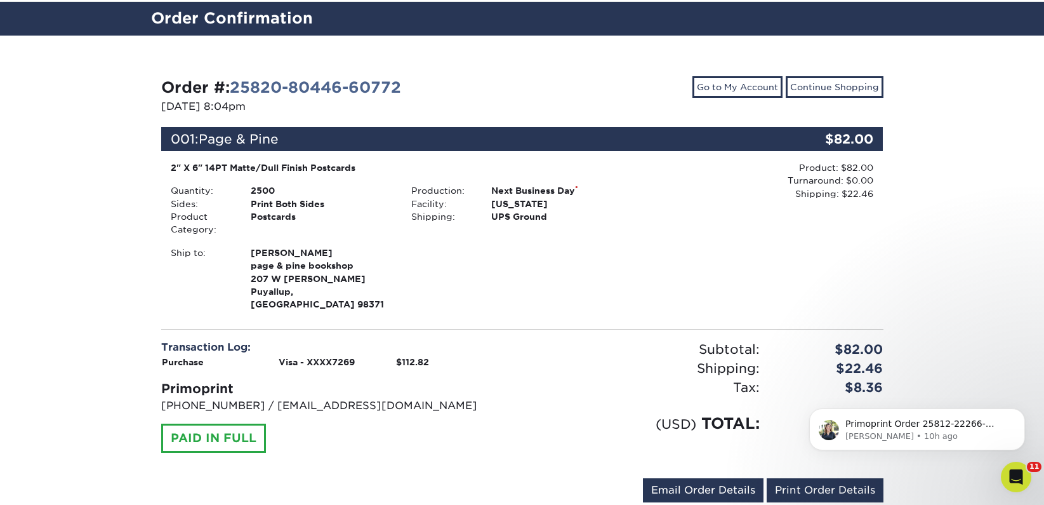
scroll to position [79, 0]
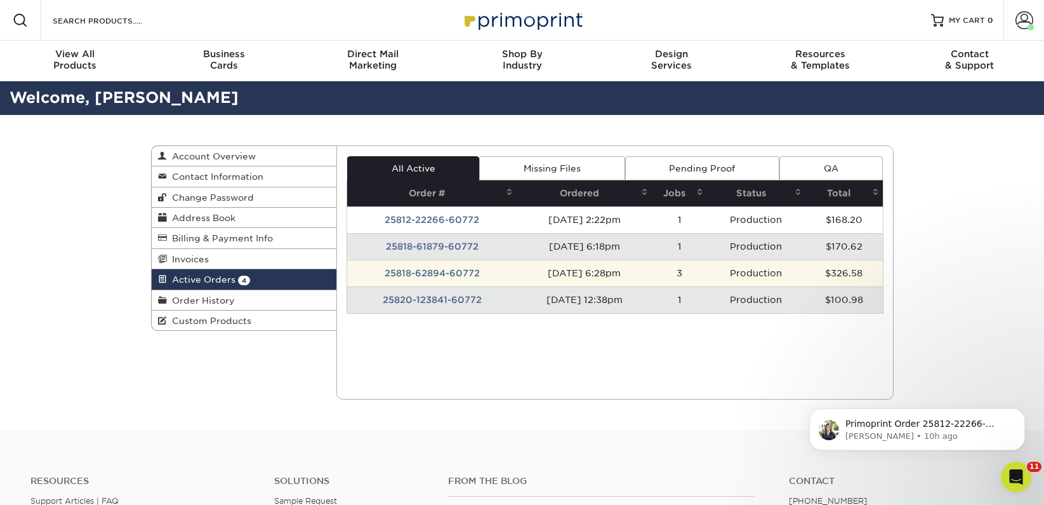
click at [449, 279] on td "25818-62894-60772" at bounding box center [431, 273] width 169 height 27
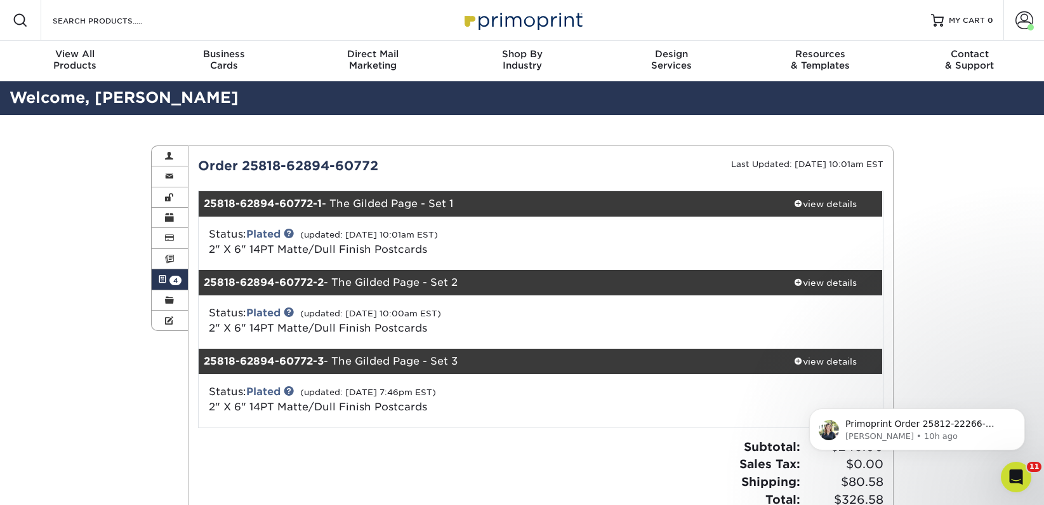
scroll to position [107, 0]
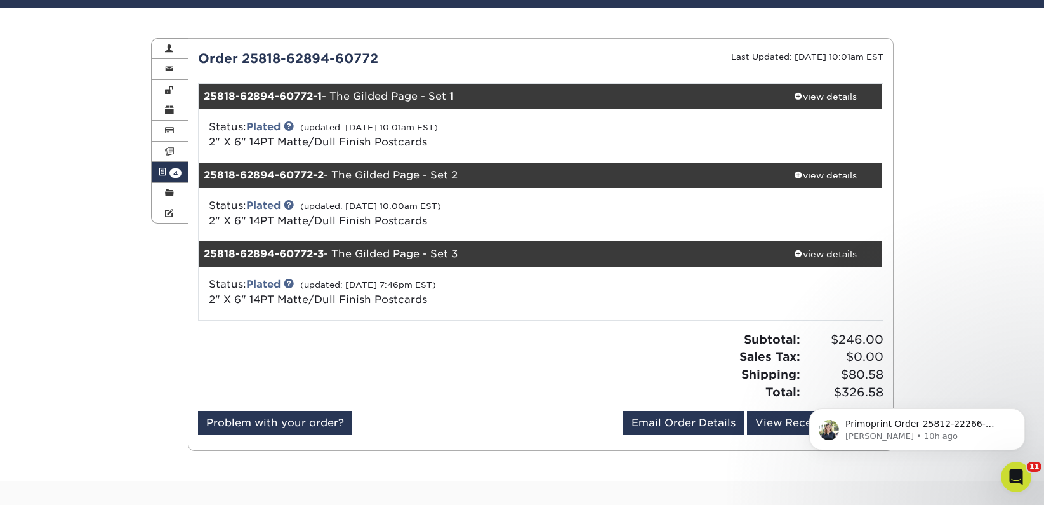
click at [179, 171] on span "4" at bounding box center [175, 173] width 12 height 10
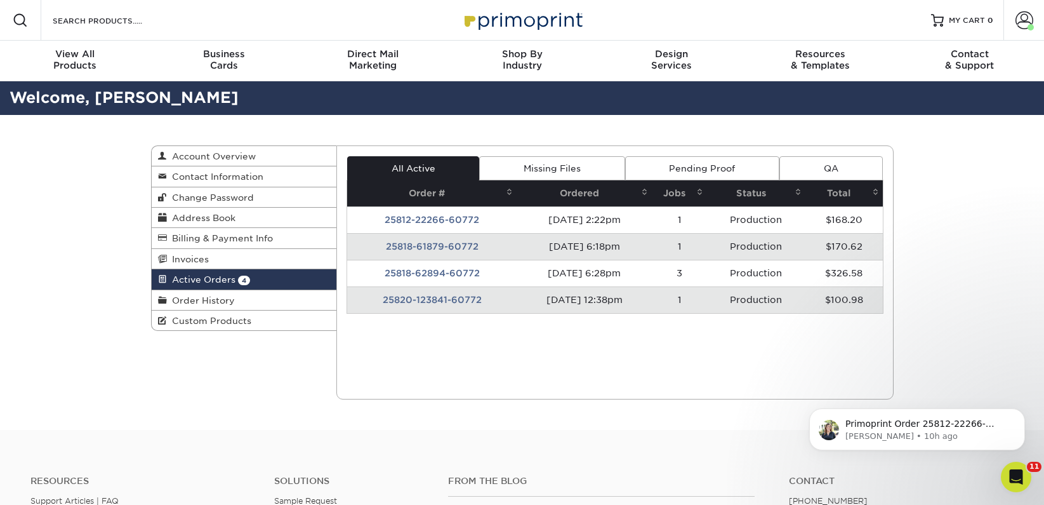
click at [842, 168] on link "QA" at bounding box center [830, 168] width 103 height 24
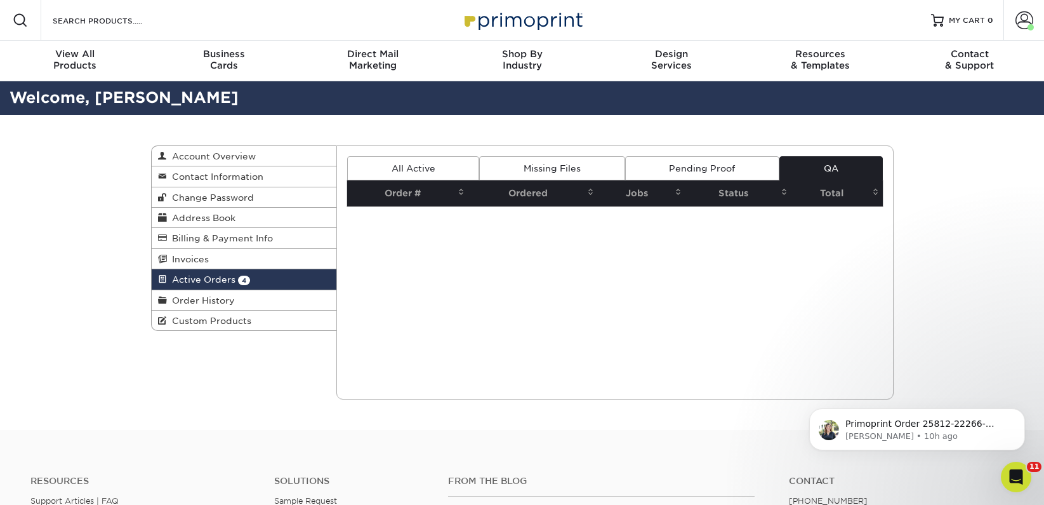
click at [400, 167] on link "All Active" at bounding box center [413, 168] width 132 height 24
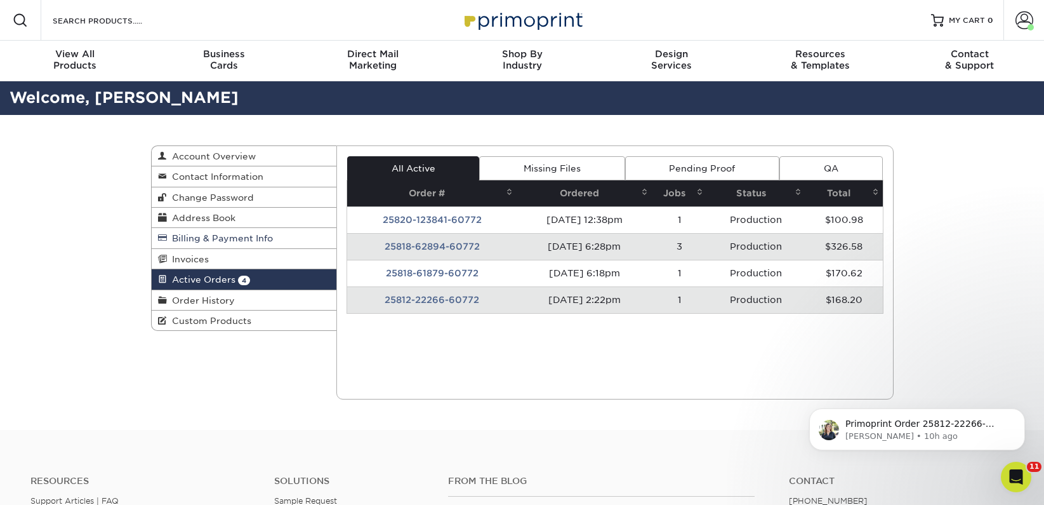
click at [202, 240] on span "Billing & Payment Info" at bounding box center [220, 238] width 106 height 10
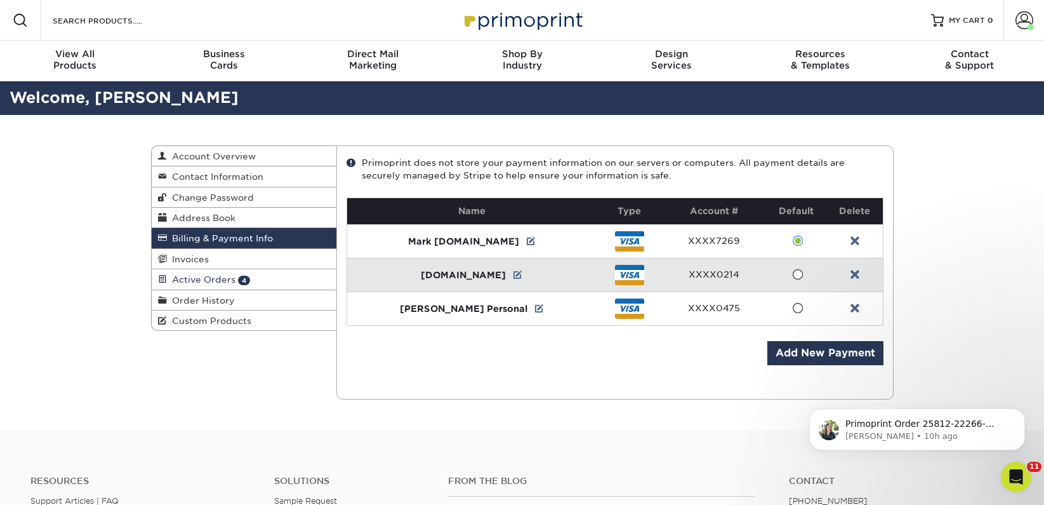
click at [204, 279] on span "Active Orders" at bounding box center [201, 279] width 69 height 10
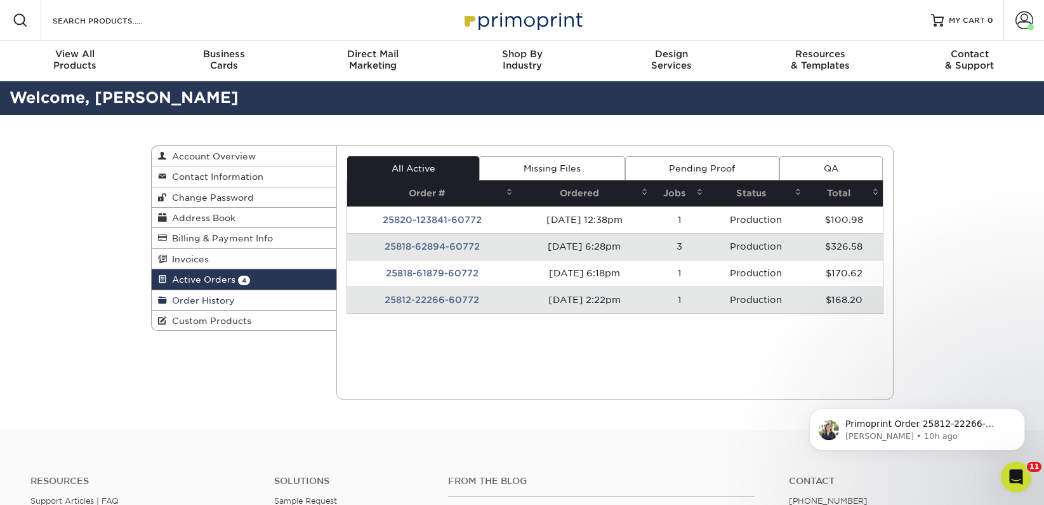
click at [216, 302] on span "Order History" at bounding box center [201, 300] width 68 height 10
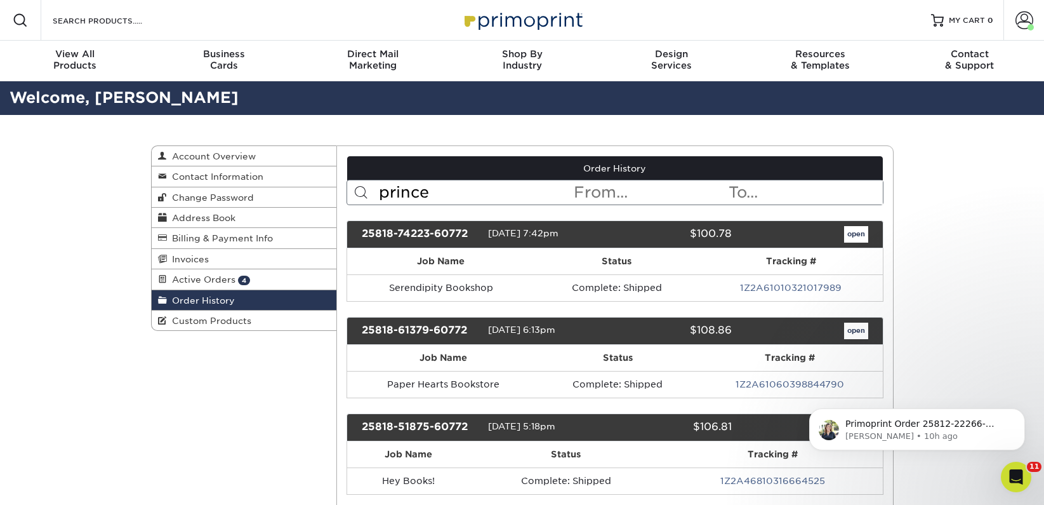
scroll to position [18, 0]
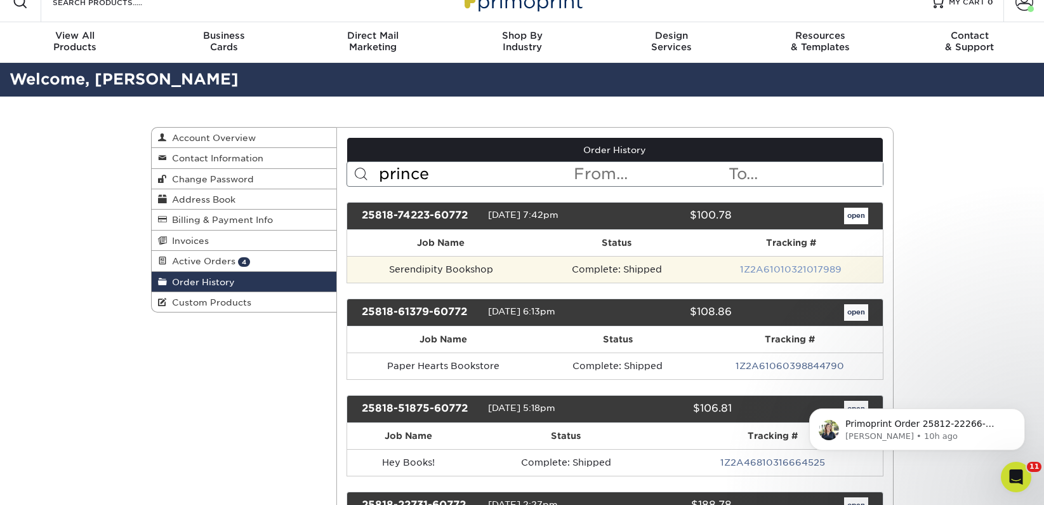
click at [789, 272] on link "1Z2A61010321017989" at bounding box center [791, 269] width 102 height 10
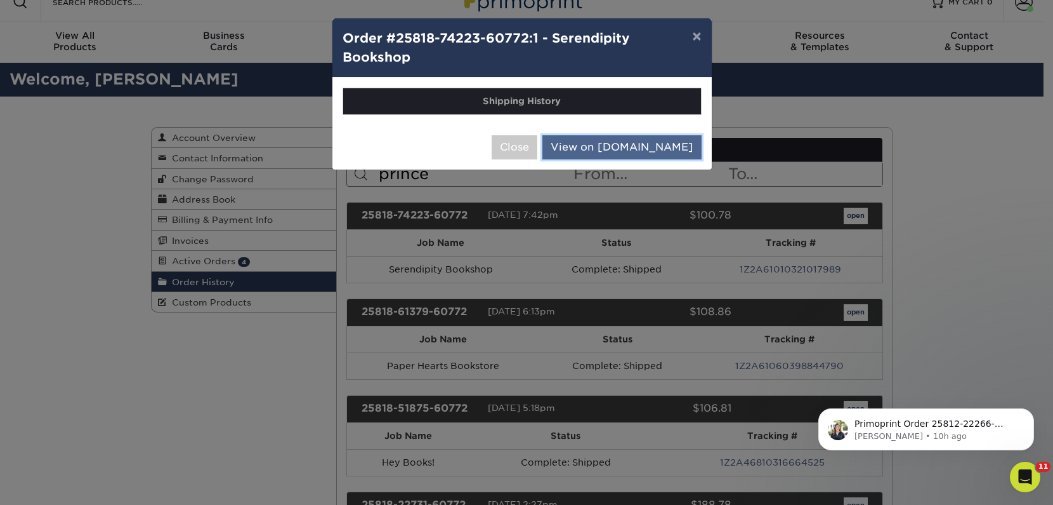
click at [610, 144] on link "View on UPS.com" at bounding box center [622, 147] width 159 height 24
click at [692, 36] on button "×" at bounding box center [696, 36] width 29 height 36
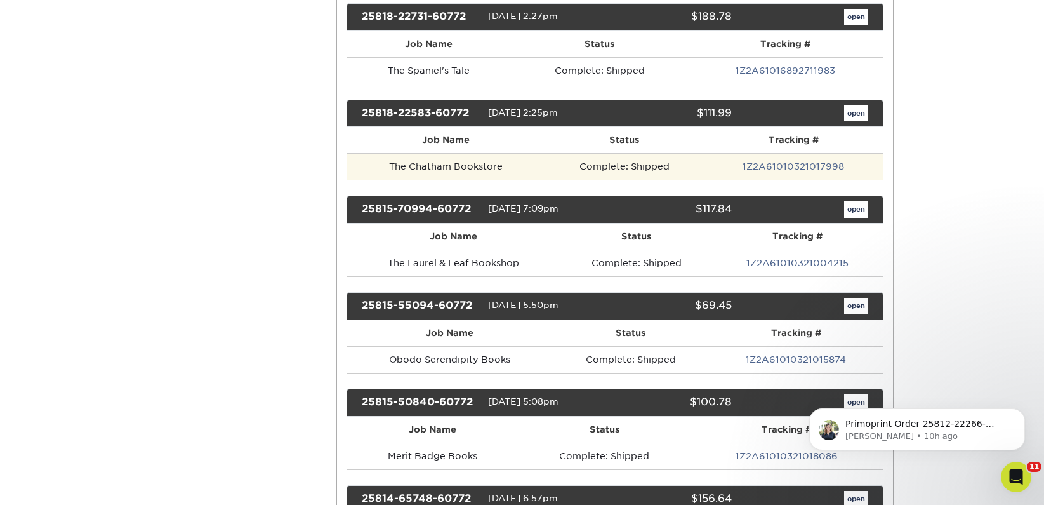
scroll to position [508, 0]
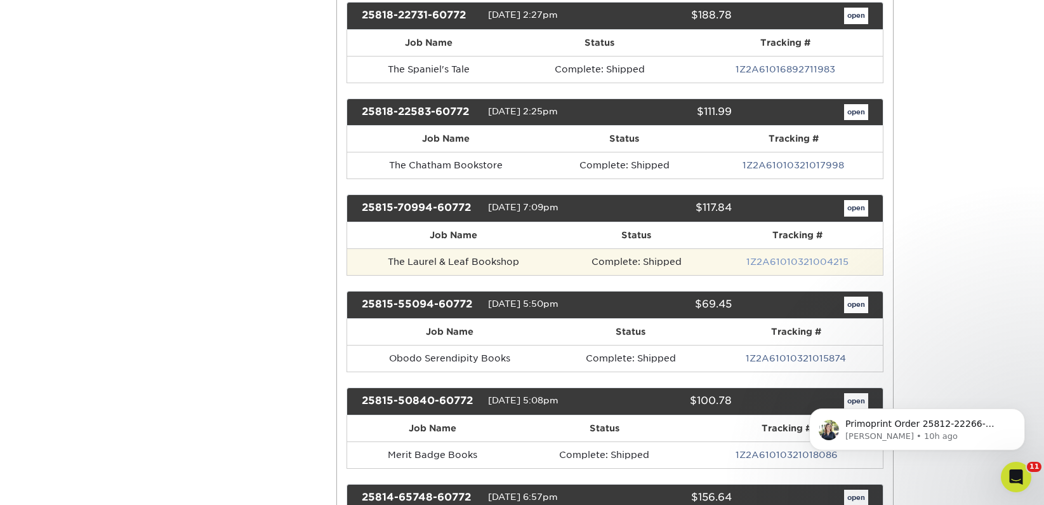
click at [771, 263] on link "1Z2A61010321004215" at bounding box center [797, 261] width 102 height 10
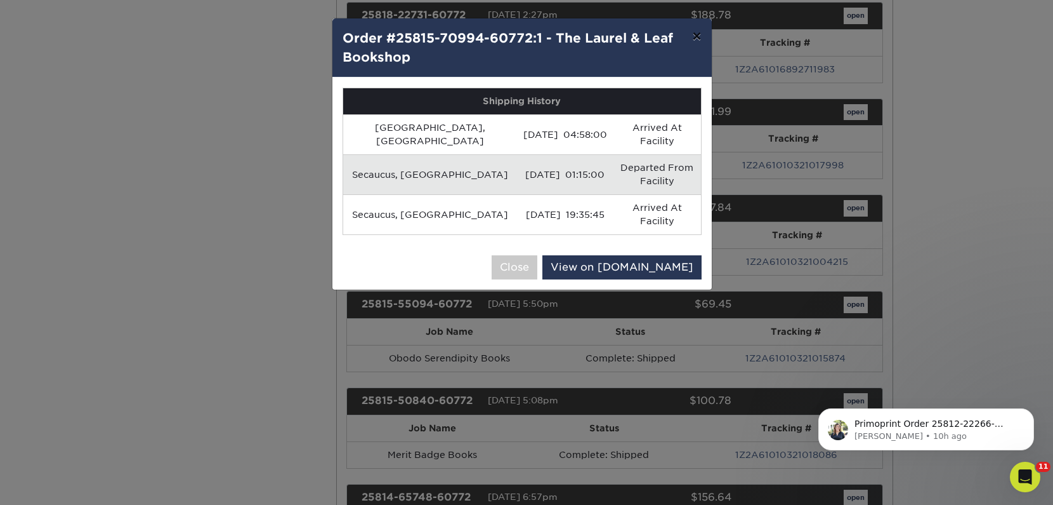
click at [692, 39] on button "×" at bounding box center [696, 36] width 29 height 36
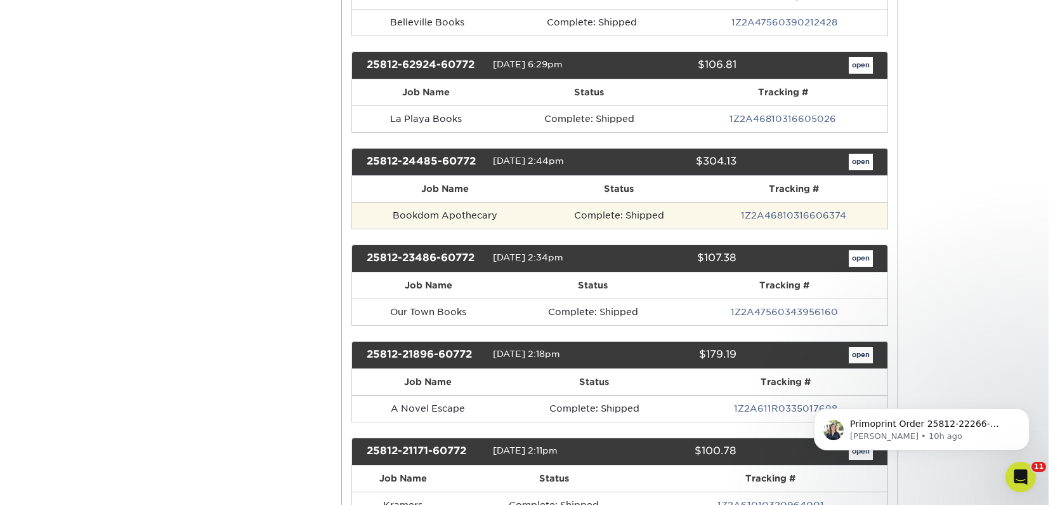
scroll to position [1315, 0]
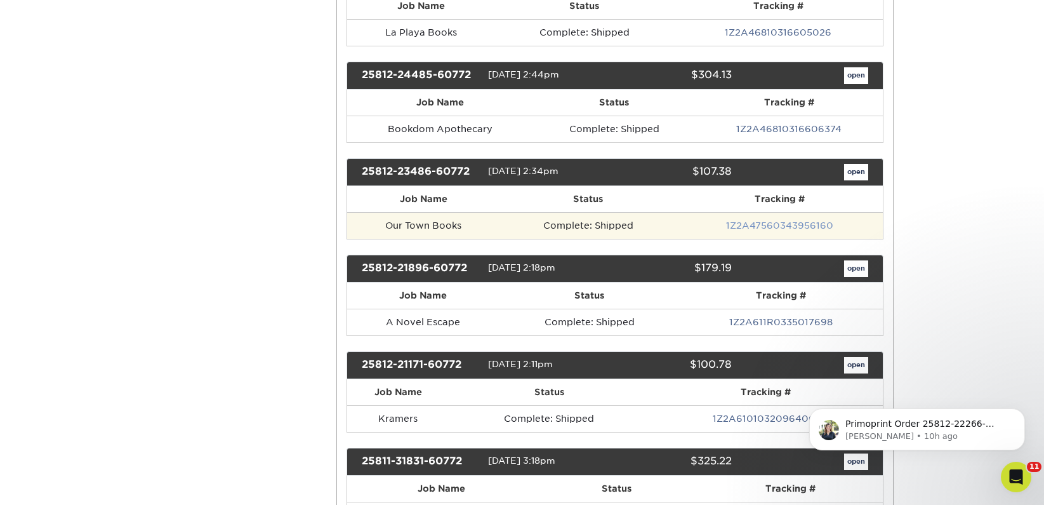
click at [793, 228] on link "1Z2A47560343956160" at bounding box center [779, 225] width 107 height 10
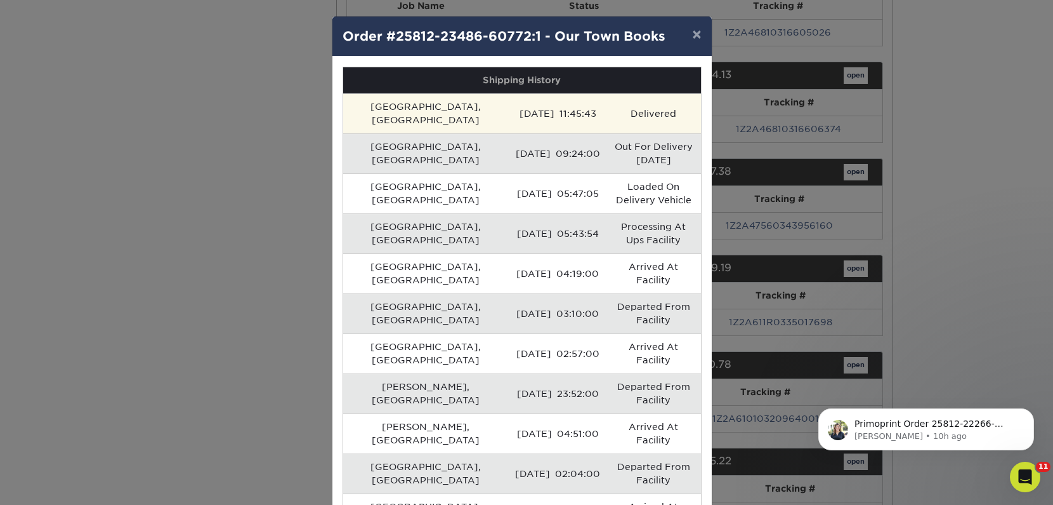
scroll to position [3, 0]
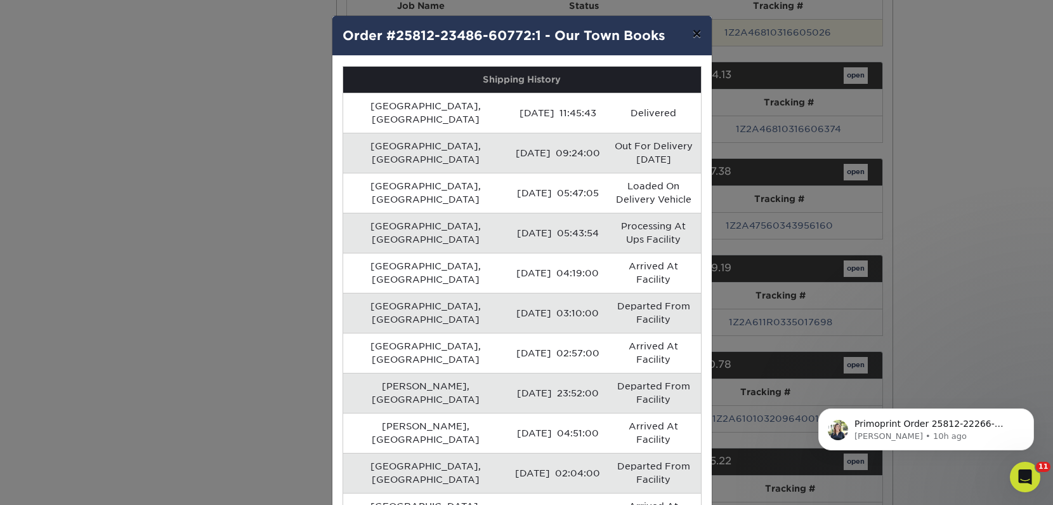
click at [688, 37] on button "×" at bounding box center [696, 34] width 29 height 36
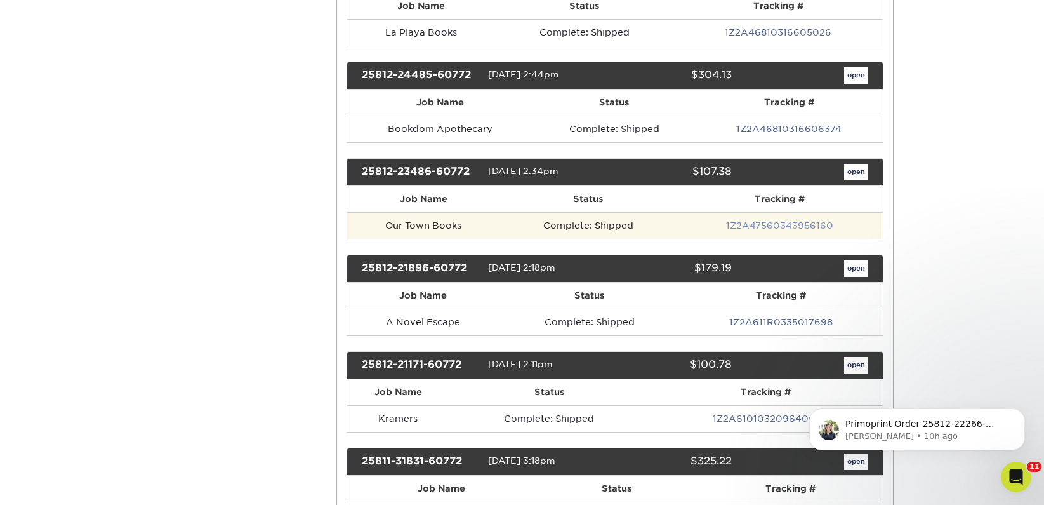
click at [760, 228] on link "1Z2A47560343956160" at bounding box center [779, 225] width 107 height 10
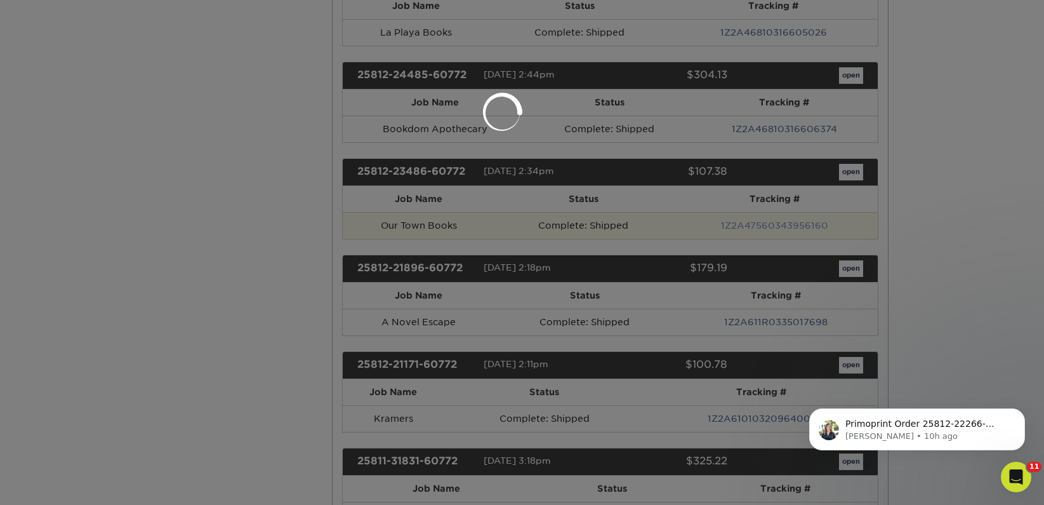
scroll to position [0, 0]
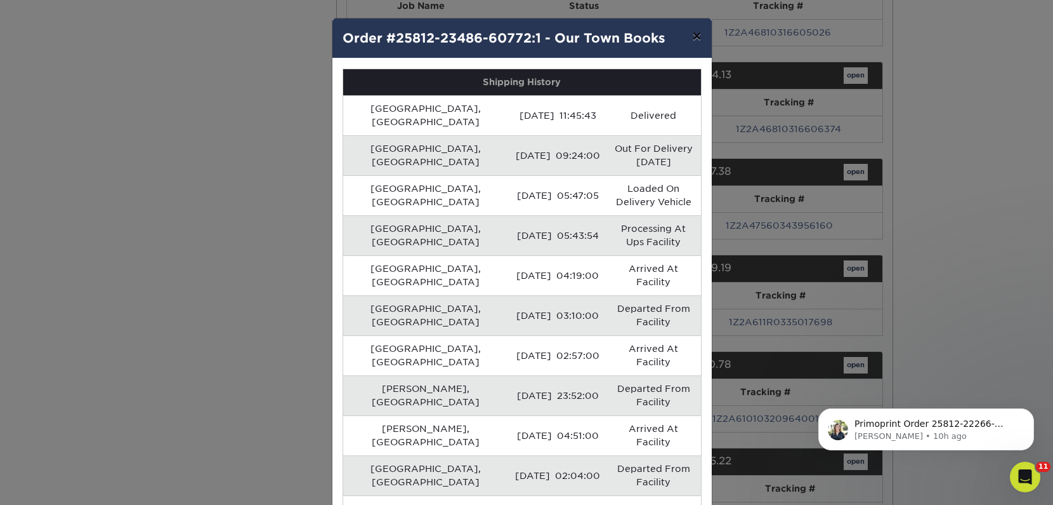
click at [685, 41] on button "×" at bounding box center [696, 36] width 29 height 36
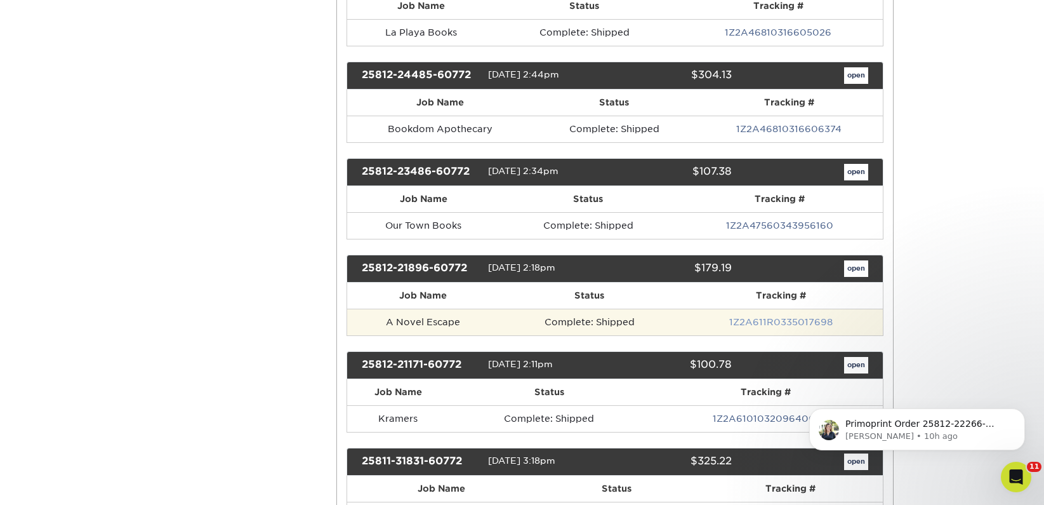
click at [757, 324] on link "1Z2A611R0335017698" at bounding box center [780, 322] width 103 height 10
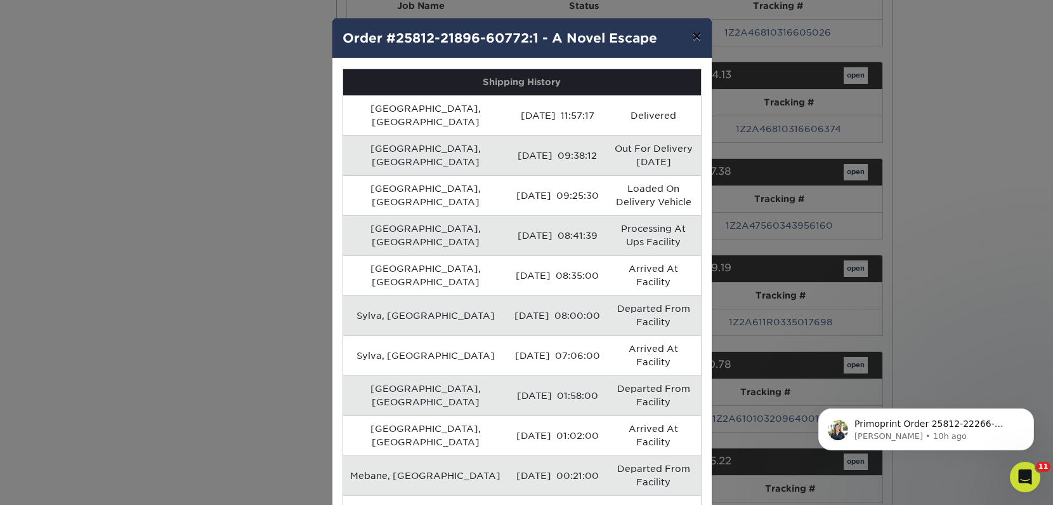
click at [695, 38] on button "×" at bounding box center [696, 36] width 29 height 36
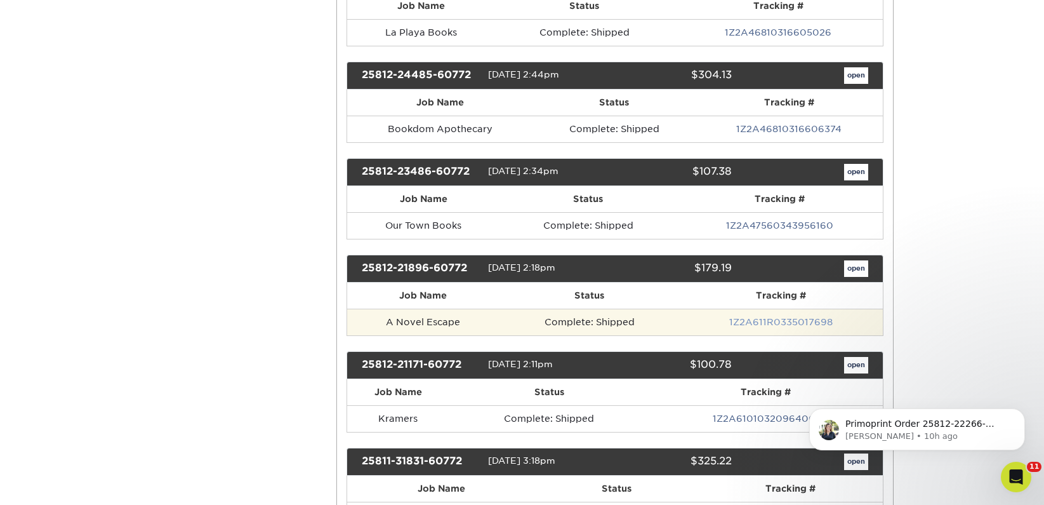
click at [771, 322] on link "1Z2A611R0335017698" at bounding box center [780, 322] width 103 height 10
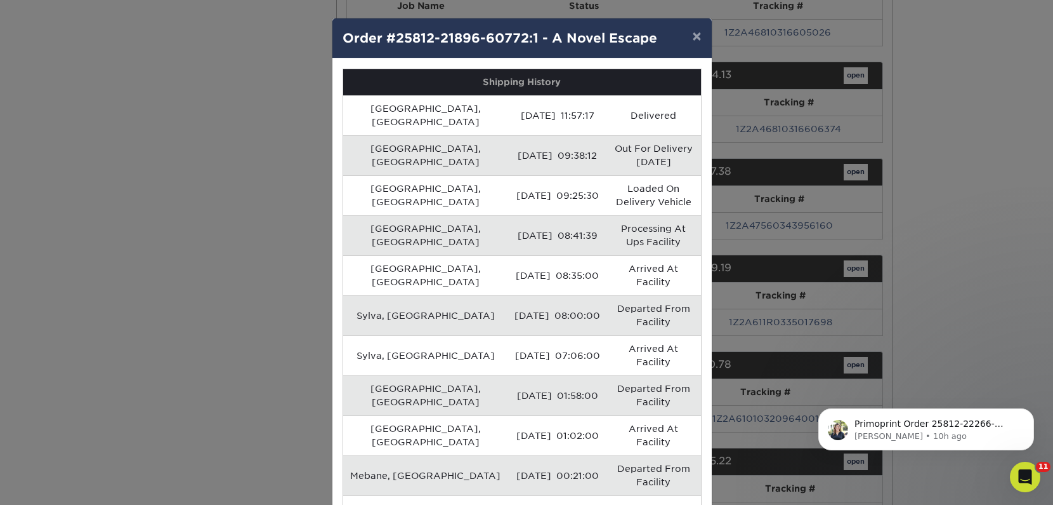
click at [980, 251] on div "× Order #25812-21896-60772:1 - A Novel Escape Shipping History Franklin, US 08/…" at bounding box center [526, 252] width 1053 height 505
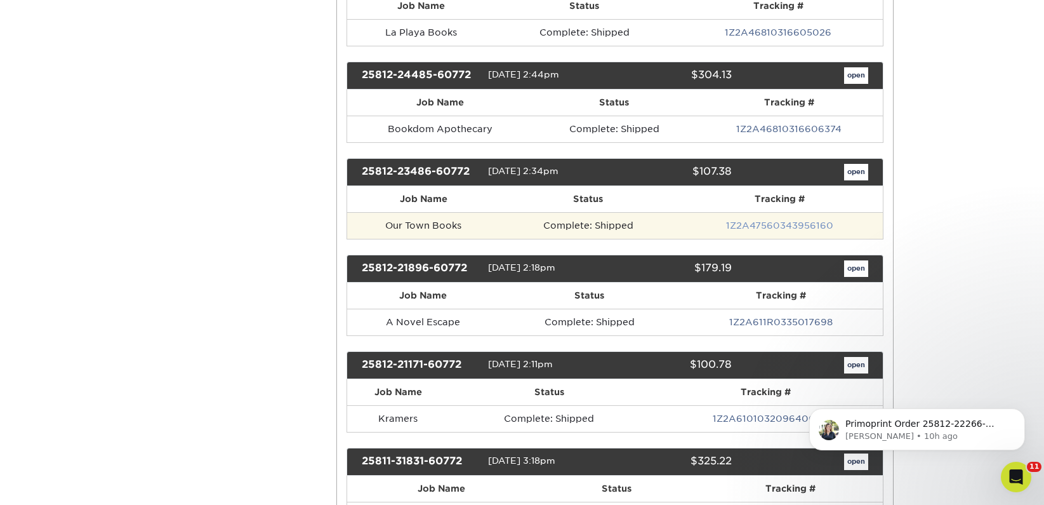
click at [803, 221] on link "1Z2A47560343956160" at bounding box center [779, 225] width 107 height 10
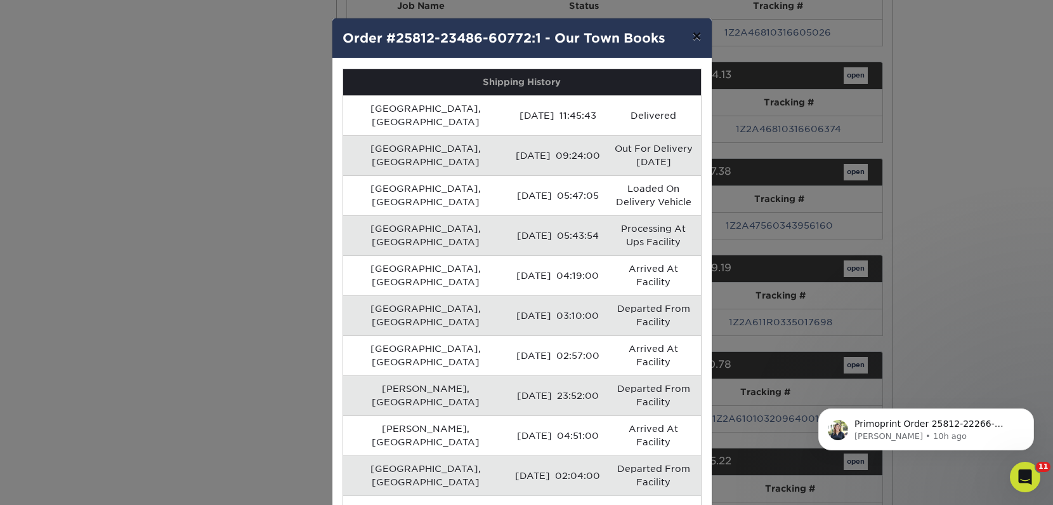
click at [688, 38] on button "×" at bounding box center [696, 36] width 29 height 36
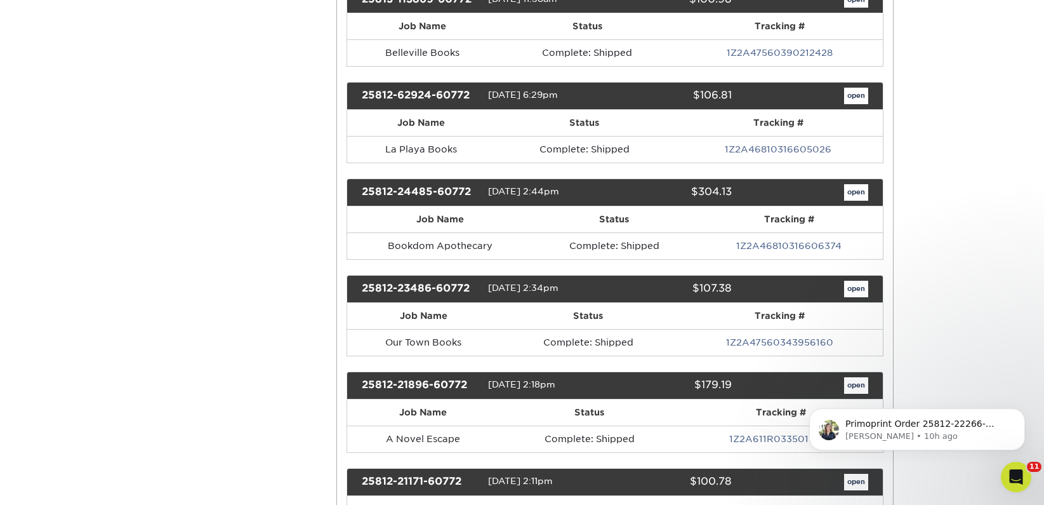
scroll to position [1187, 0]
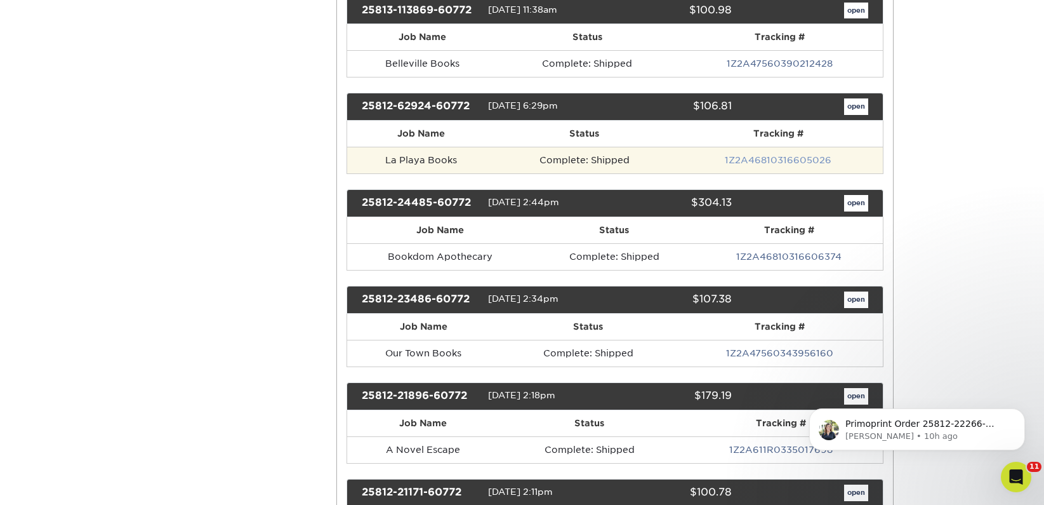
click at [764, 161] on link "1Z2A46810316605026" at bounding box center [778, 160] width 107 height 10
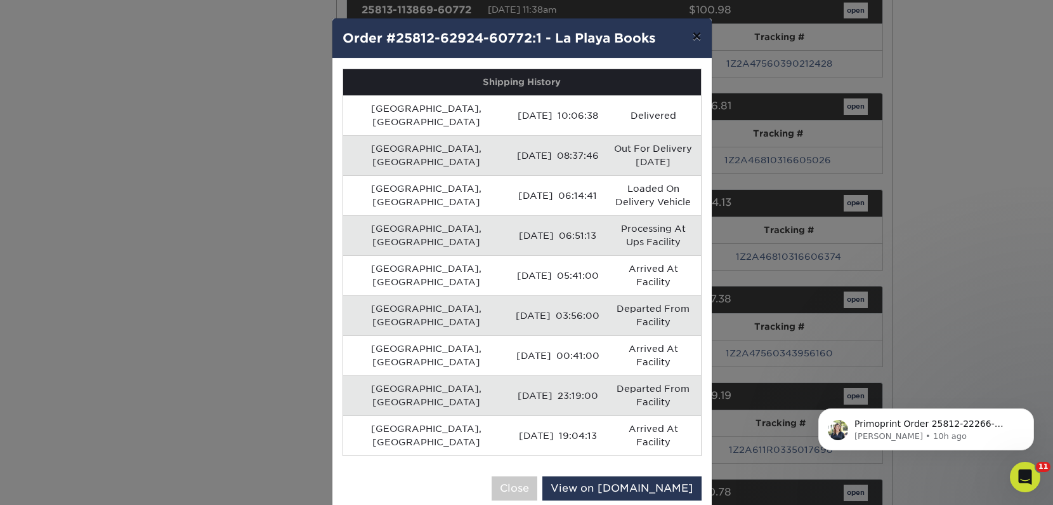
click at [696, 37] on button "×" at bounding box center [696, 36] width 29 height 36
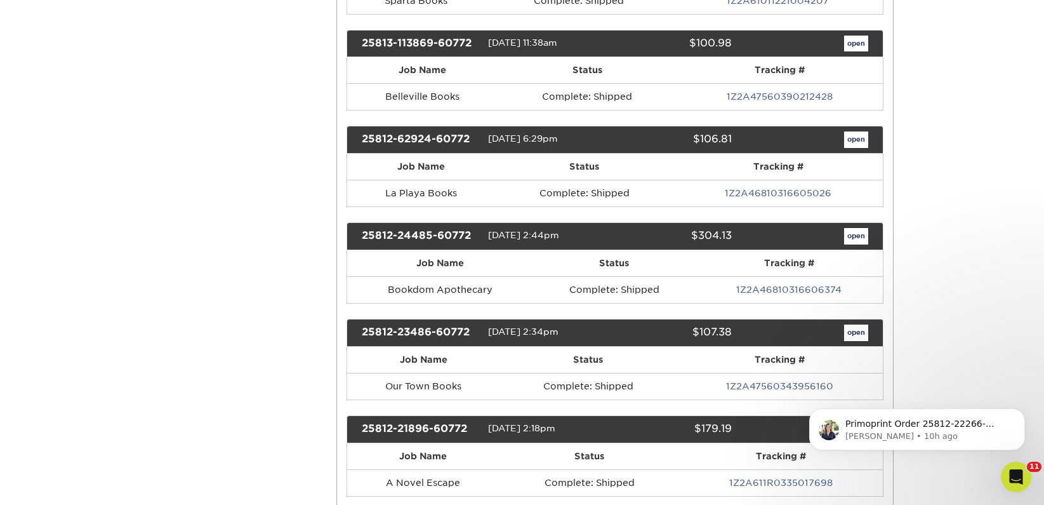
scroll to position [980, 0]
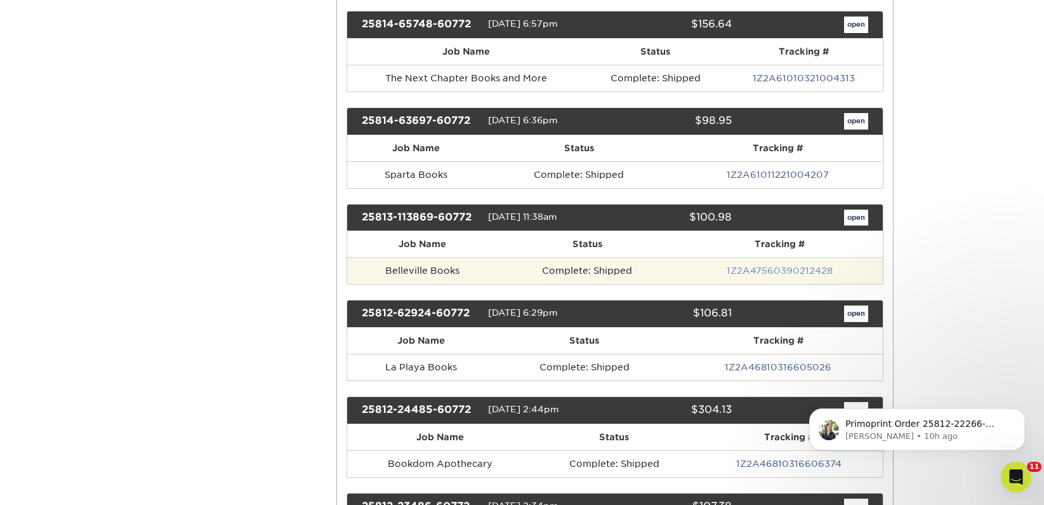
click at [775, 267] on link "1Z2A47560390212428" at bounding box center [780, 270] width 106 height 10
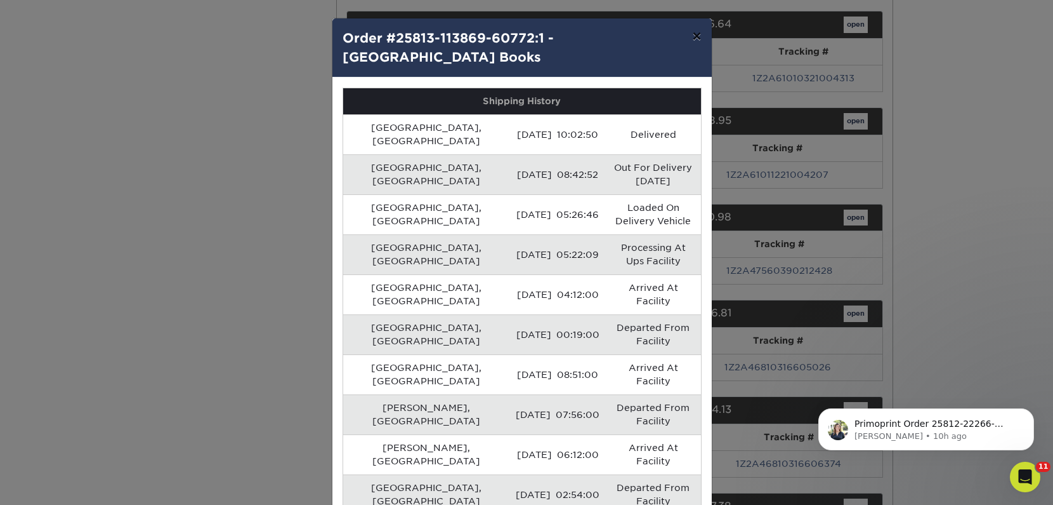
click at [693, 41] on button "×" at bounding box center [696, 36] width 29 height 36
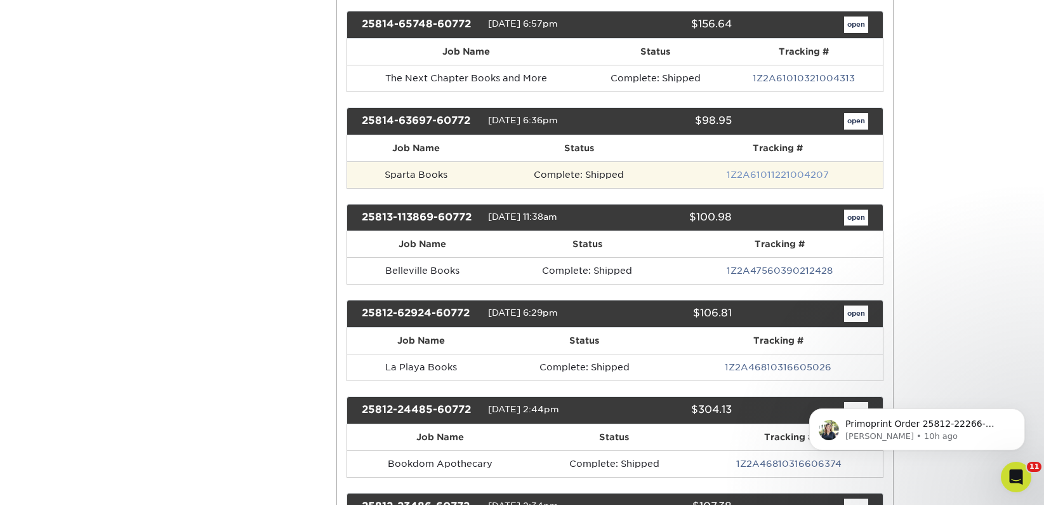
click at [769, 173] on link "1Z2A61011221004207" at bounding box center [778, 174] width 102 height 10
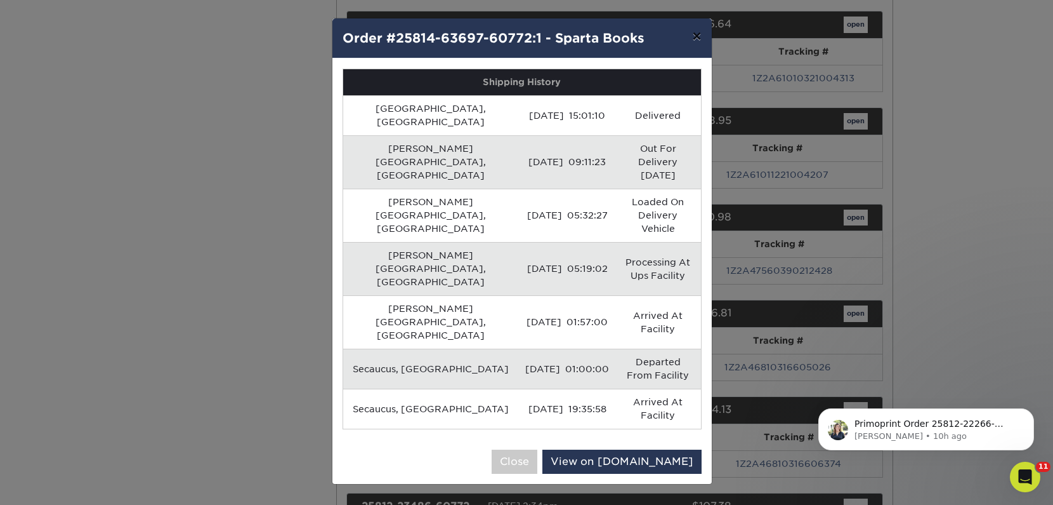
click at [694, 37] on button "×" at bounding box center [696, 36] width 29 height 36
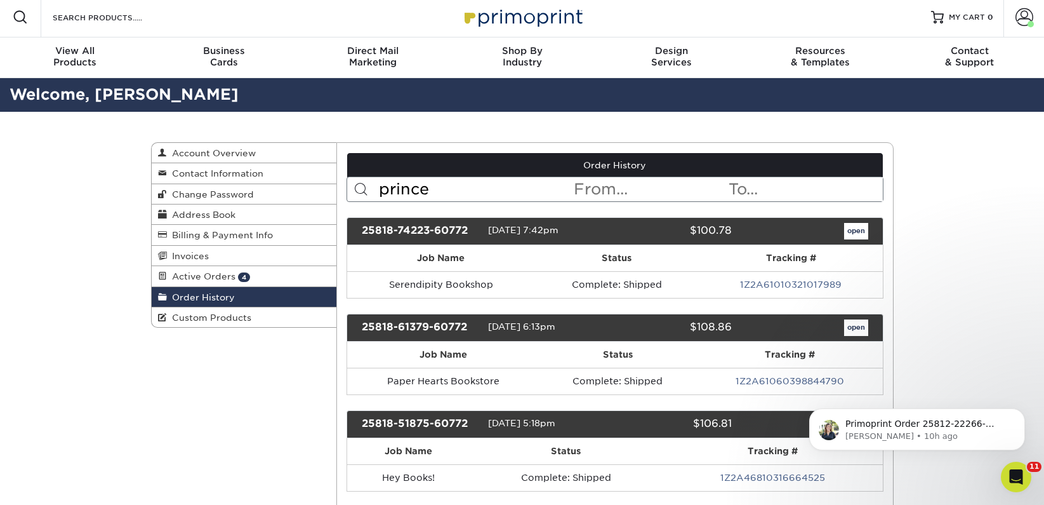
scroll to position [0, 0]
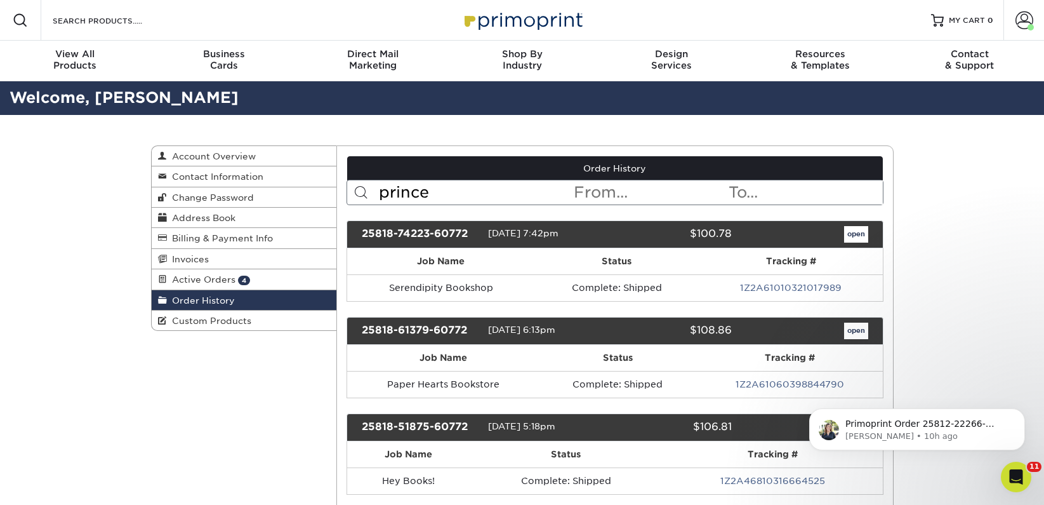
click at [202, 279] on span "Active Orders" at bounding box center [201, 279] width 69 height 10
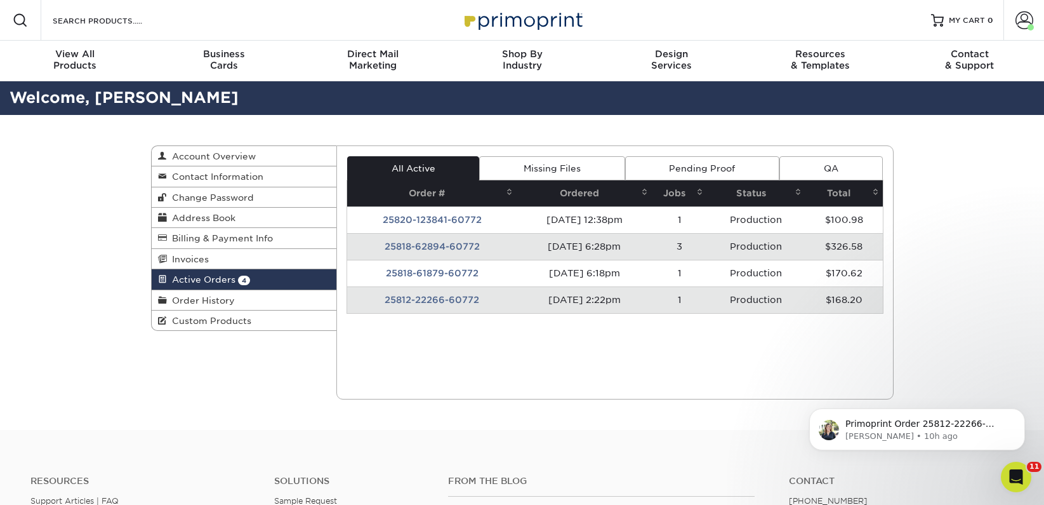
click at [461, 296] on td "25812-22266-60772" at bounding box center [431, 299] width 169 height 27
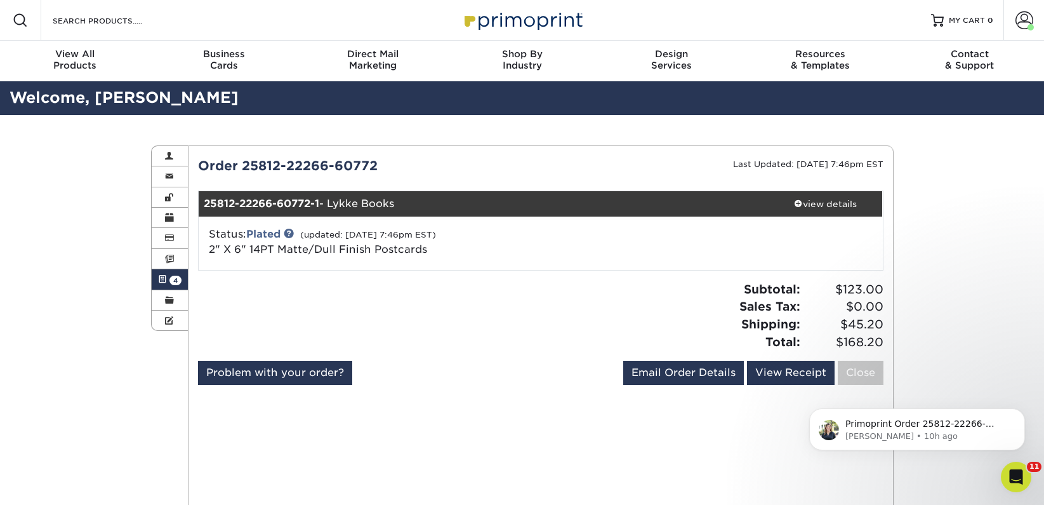
click at [166, 281] on link "Active Orders 4" at bounding box center [170, 279] width 37 height 20
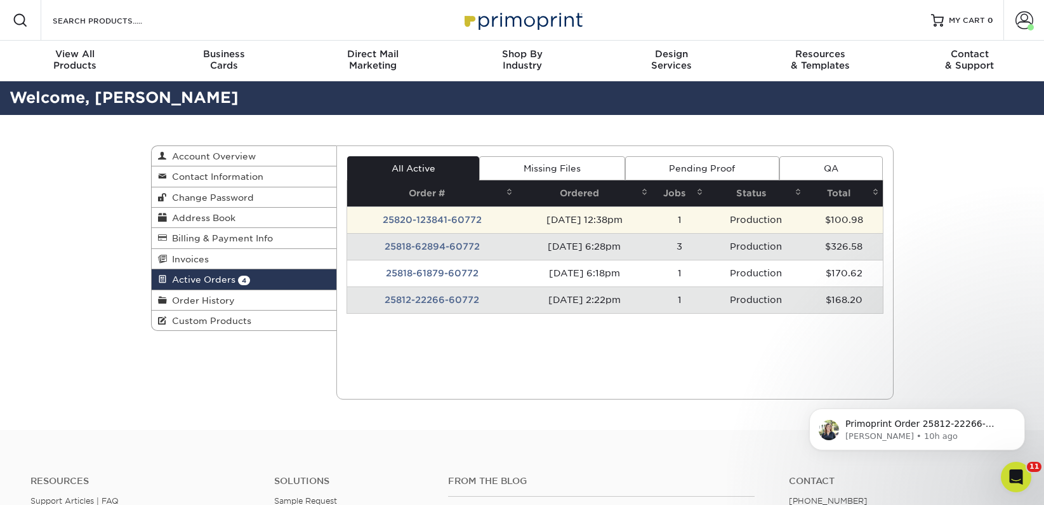
click at [456, 220] on td "25820-123841-60772" at bounding box center [431, 219] width 169 height 27
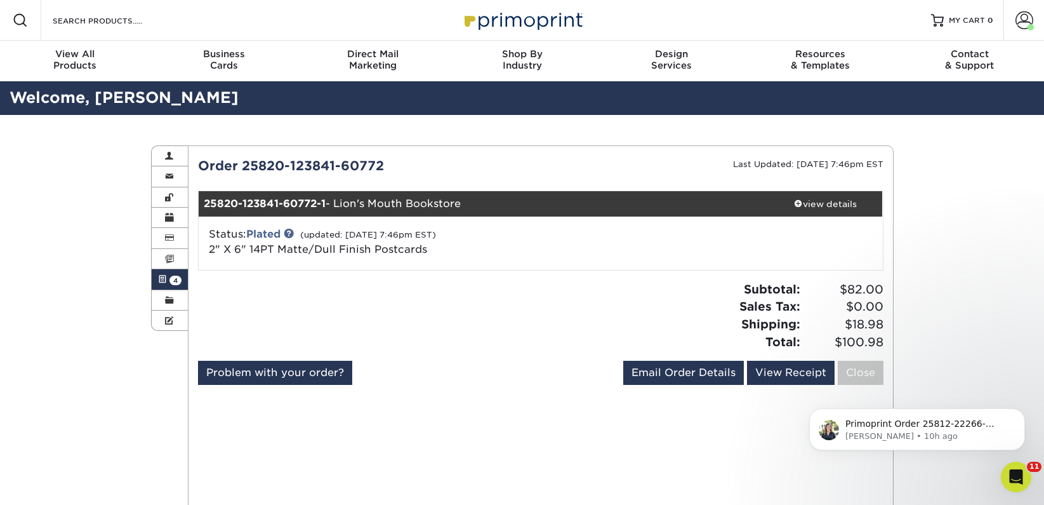
click at [169, 278] on span "4" at bounding box center [175, 280] width 12 height 10
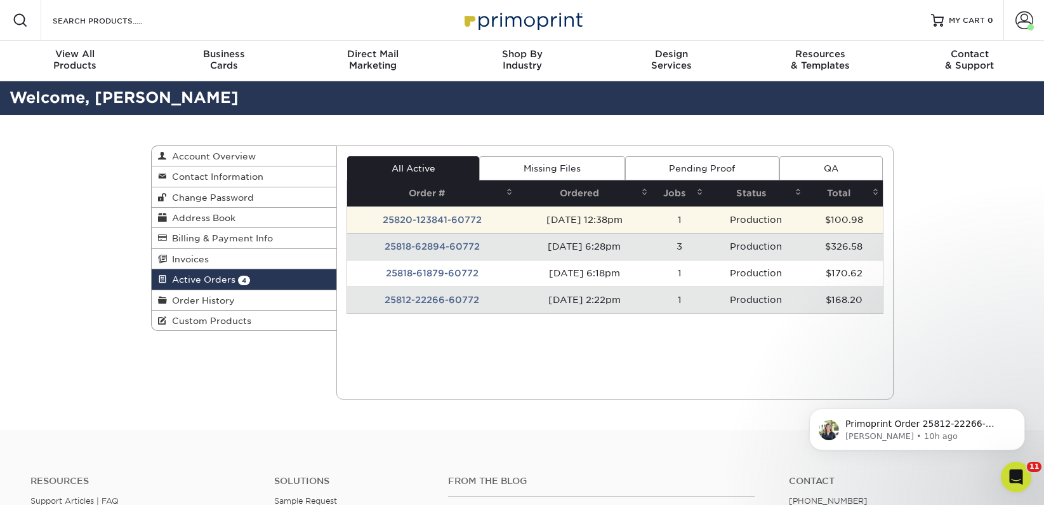
click at [417, 216] on td "25820-123841-60772" at bounding box center [431, 219] width 169 height 27
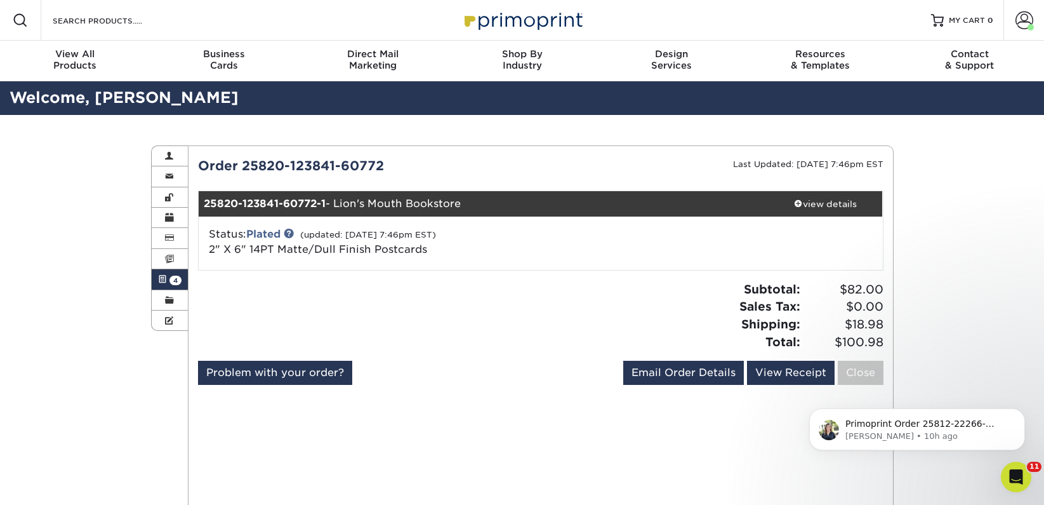
click at [182, 279] on link "Active Orders 4" at bounding box center [170, 279] width 37 height 20
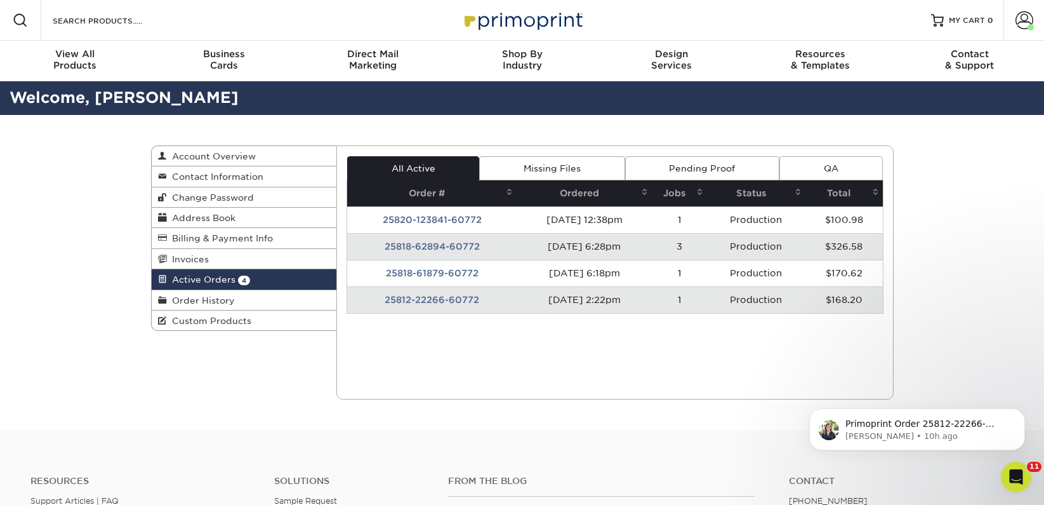
click at [418, 300] on td "25812-22266-60772" at bounding box center [431, 299] width 169 height 27
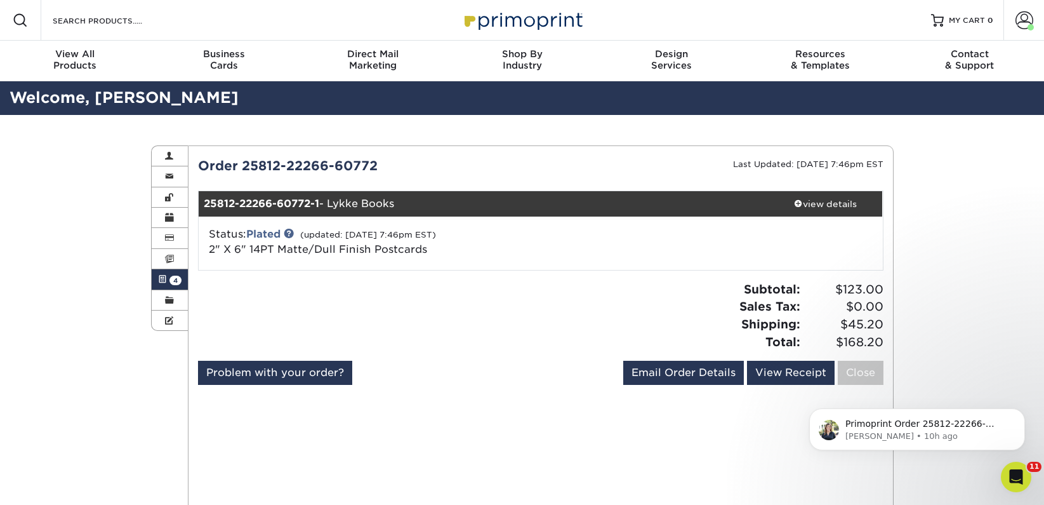
click at [173, 275] on span "4" at bounding box center [175, 280] width 12 height 10
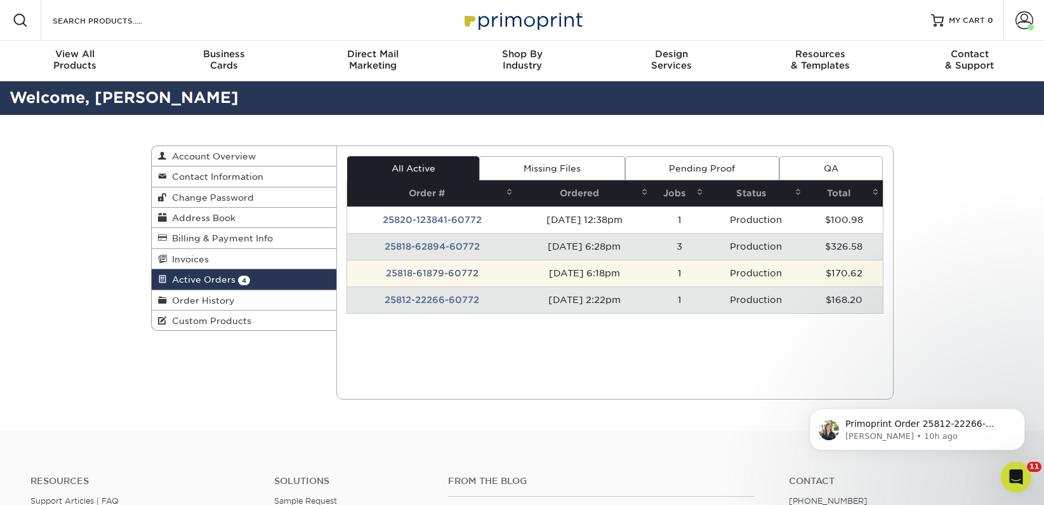
click at [432, 272] on td "25818-61879-60772" at bounding box center [431, 273] width 169 height 27
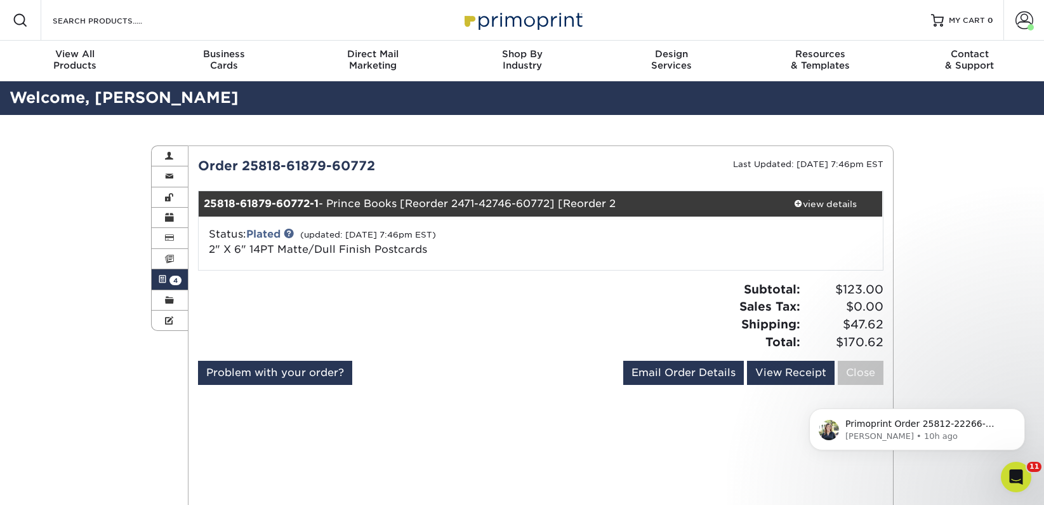
click at [173, 281] on span "4" at bounding box center [175, 280] width 12 height 10
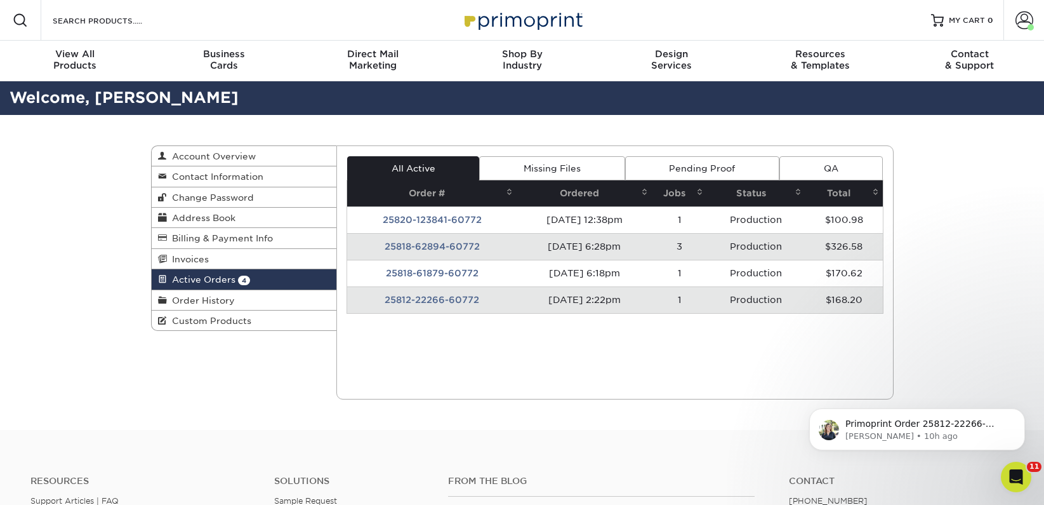
click at [680, 167] on link "Pending Proof" at bounding box center [702, 168] width 154 height 24
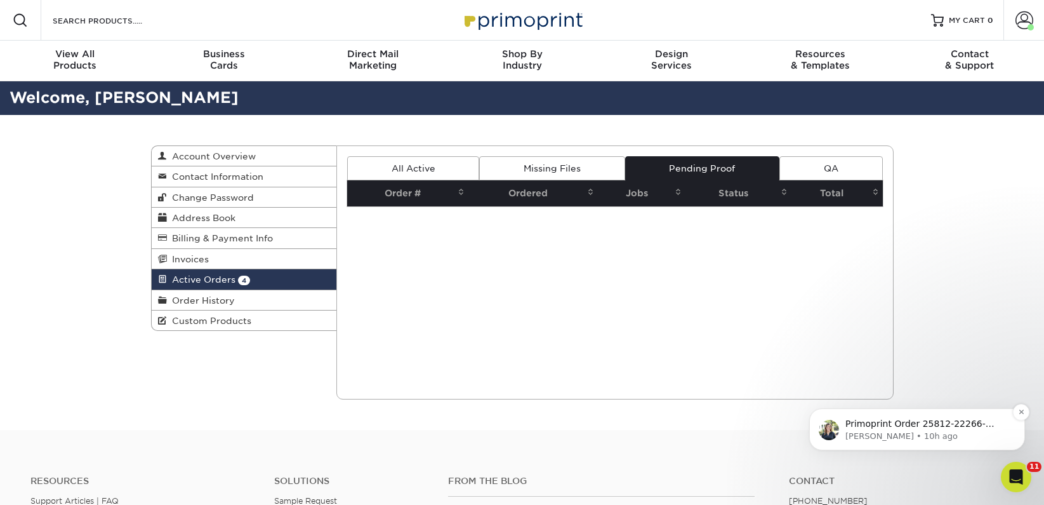
click at [987, 439] on p "Irene • 10h ago" at bounding box center [927, 435] width 164 height 11
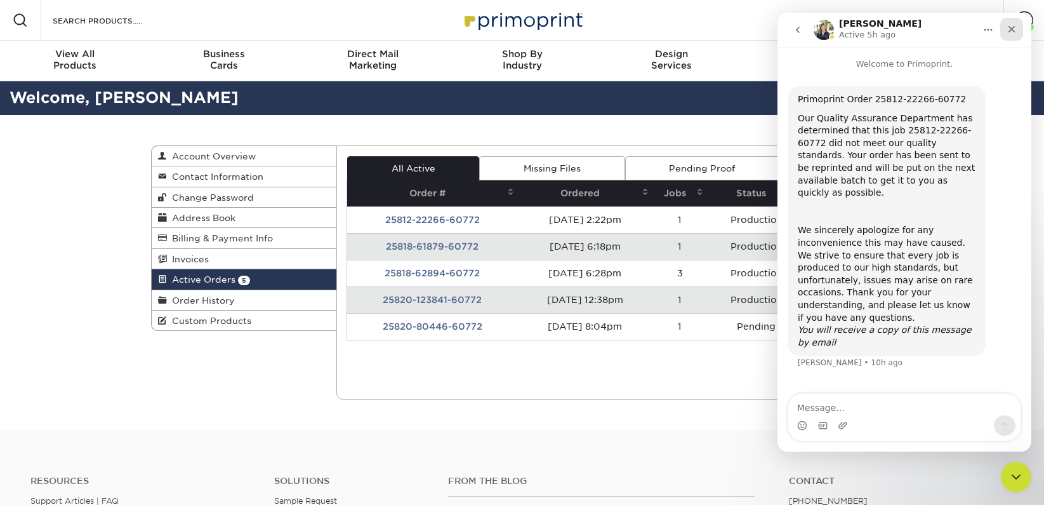
click at [1013, 35] on div "Close" at bounding box center [1011, 29] width 23 height 23
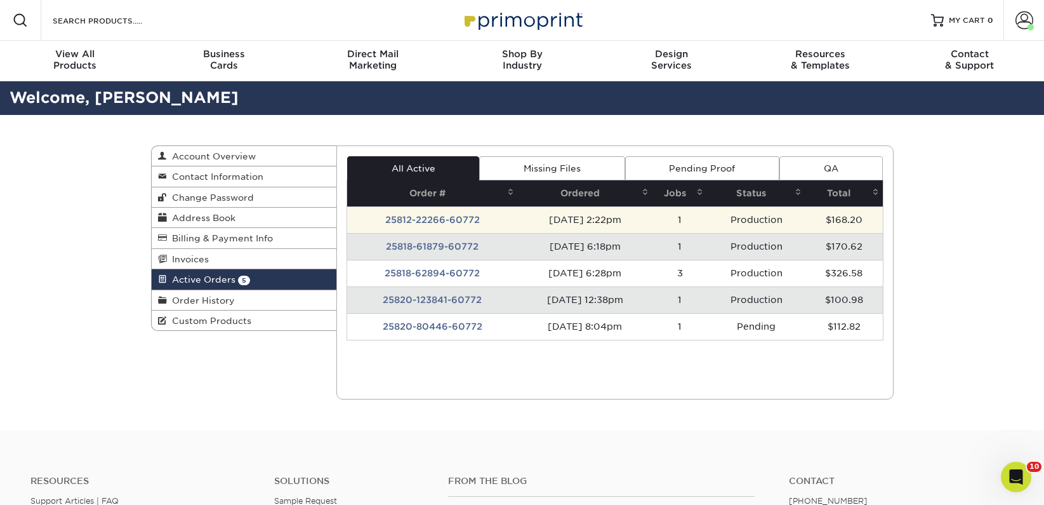
click at [401, 219] on td "25812-22266-60772" at bounding box center [432, 219] width 171 height 27
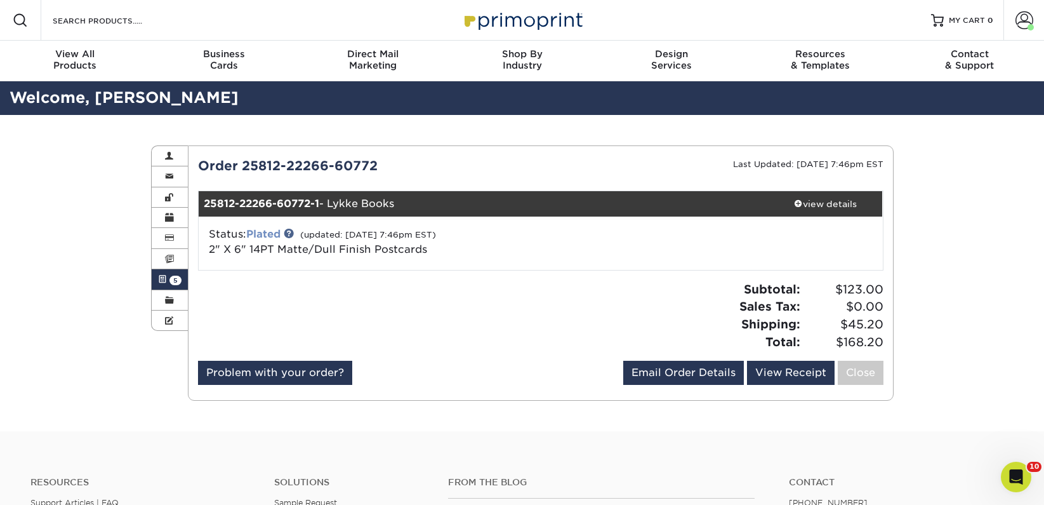
click at [280, 237] on link "Plated" at bounding box center [263, 234] width 34 height 12
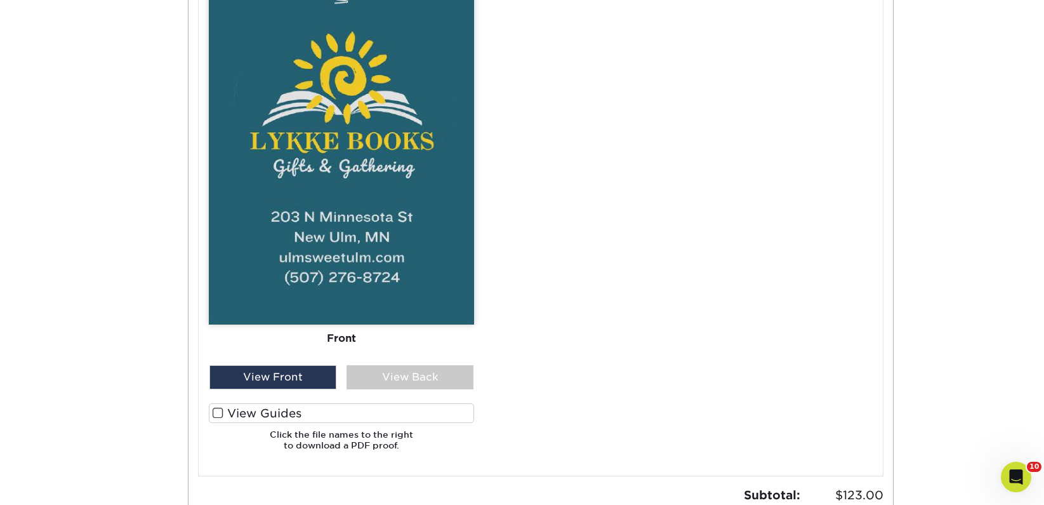
scroll to position [1185, 0]
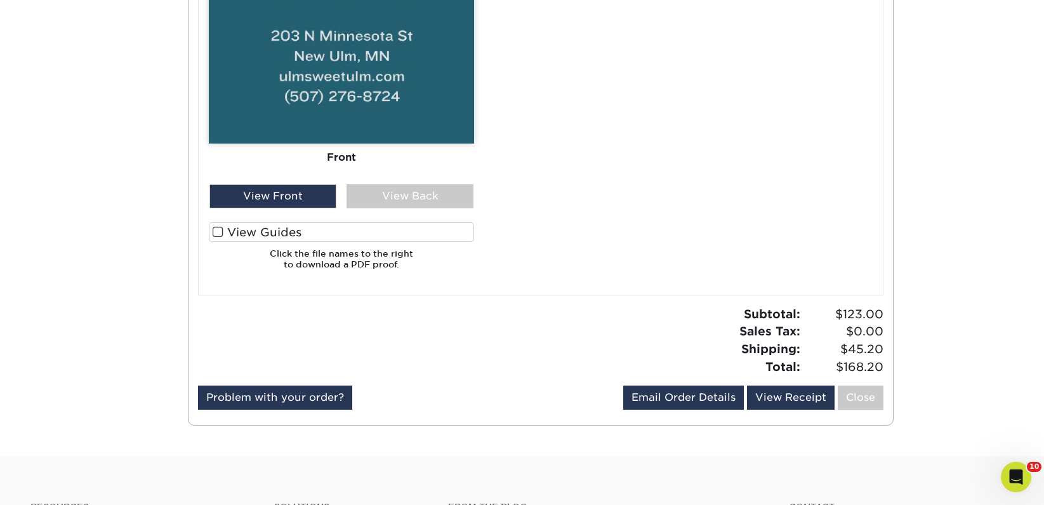
click at [263, 225] on label "View Guides" at bounding box center [341, 232] width 265 height 20
click at [0, 0] on input "View Guides" at bounding box center [0, 0] width 0 height 0
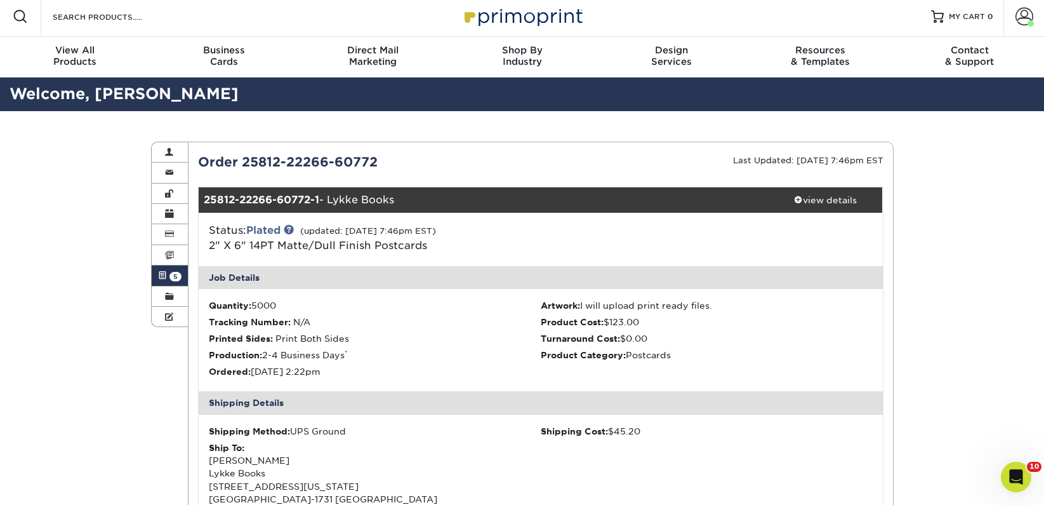
scroll to position [0, 0]
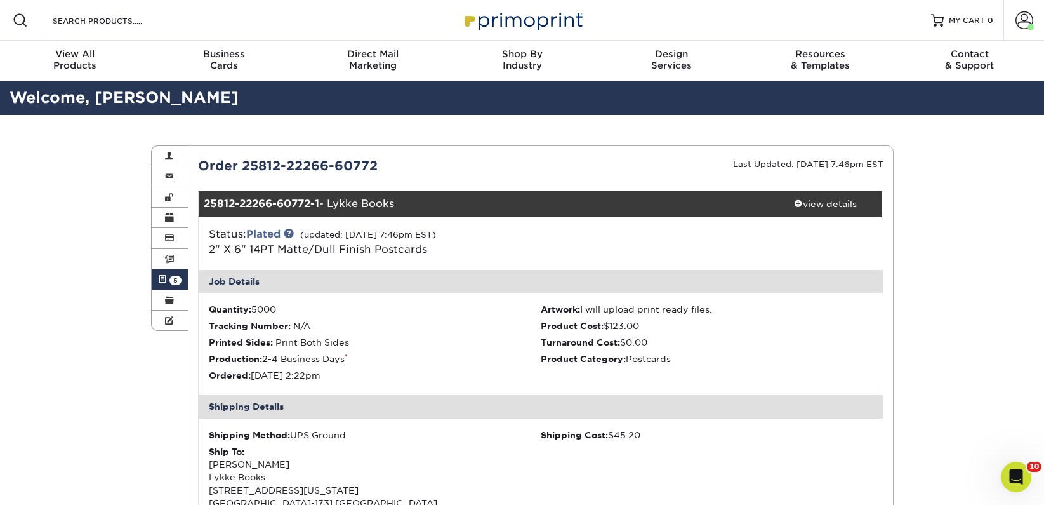
click at [179, 276] on span "5" at bounding box center [175, 280] width 12 height 10
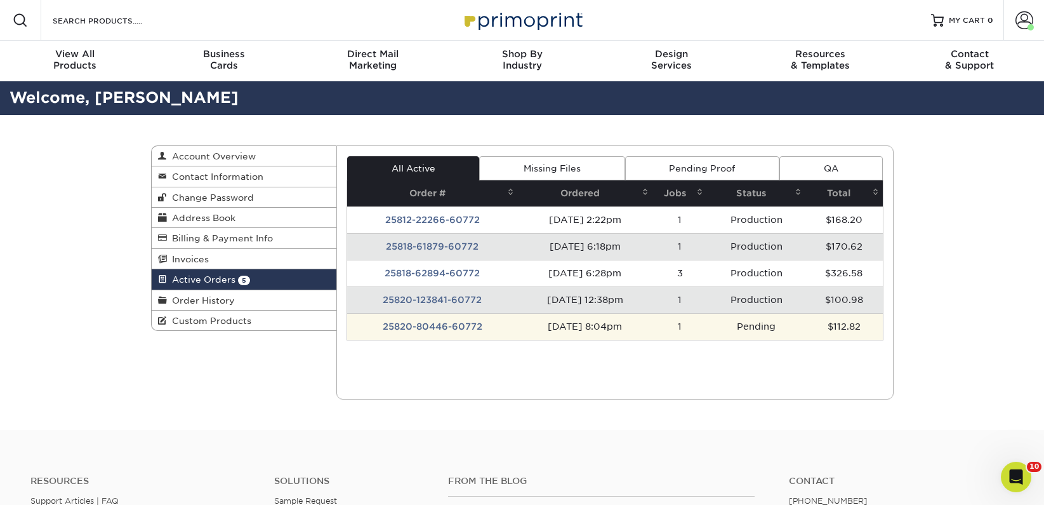
click at [454, 327] on td "25820-80446-60772" at bounding box center [432, 326] width 171 height 27
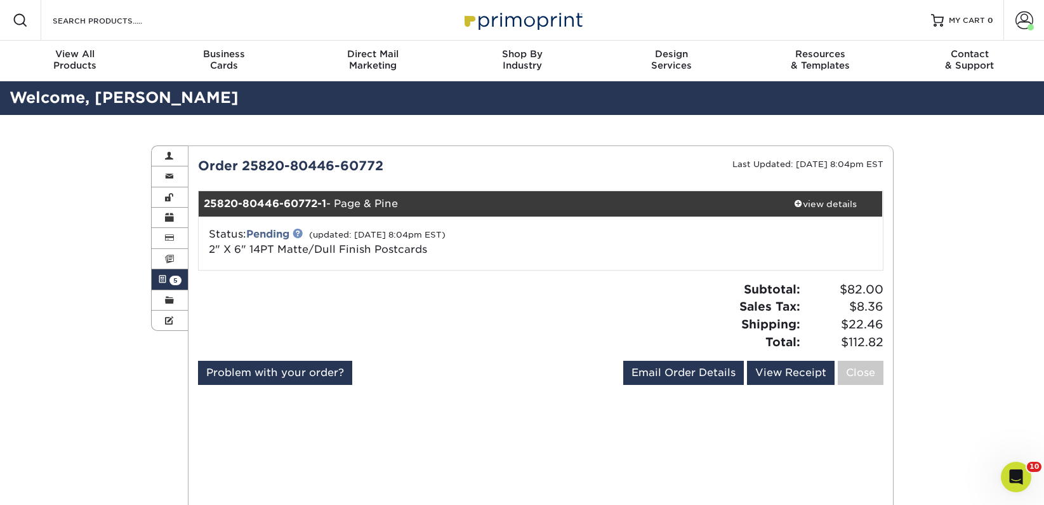
click at [301, 234] on link at bounding box center [298, 233] width 10 height 10
drag, startPoint x: 407, startPoint y: 202, endPoint x: 203, endPoint y: 204, distance: 204.4
click at [203, 204] on div "25820-80446-60772-1 - Page & Pine" at bounding box center [484, 203] width 570 height 25
copy div "25820-80446-60772-1 - Page & Pine"
